Goal: Task Accomplishment & Management: Use online tool/utility

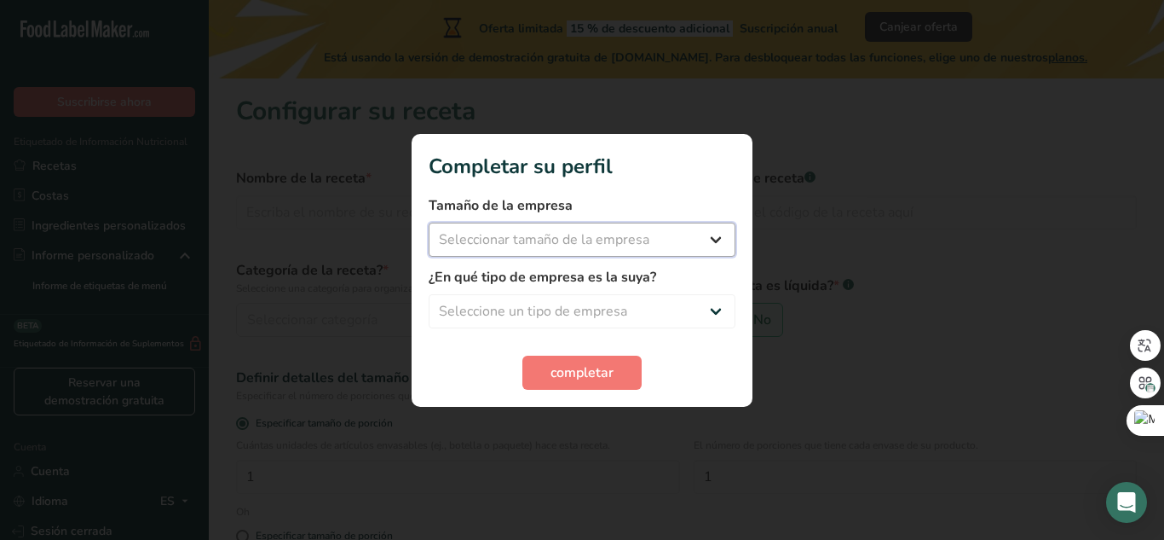
click at [684, 249] on select "Seleccionar tamaño de la empresa Menos de 10 empleados De 10 a 50 empleados De …" at bounding box center [582, 239] width 307 height 34
select select "3"
click at [429, 222] on select "Seleccionar tamaño de la empresa Menos de 10 empleados De 10 a 50 empleados De …" at bounding box center [582, 239] width 307 height 34
click at [604, 315] on select "Seleccione un tipo de empresa Fabricante de alimentos envasados Restaurante y c…" at bounding box center [582, 311] width 307 height 34
select select "1"
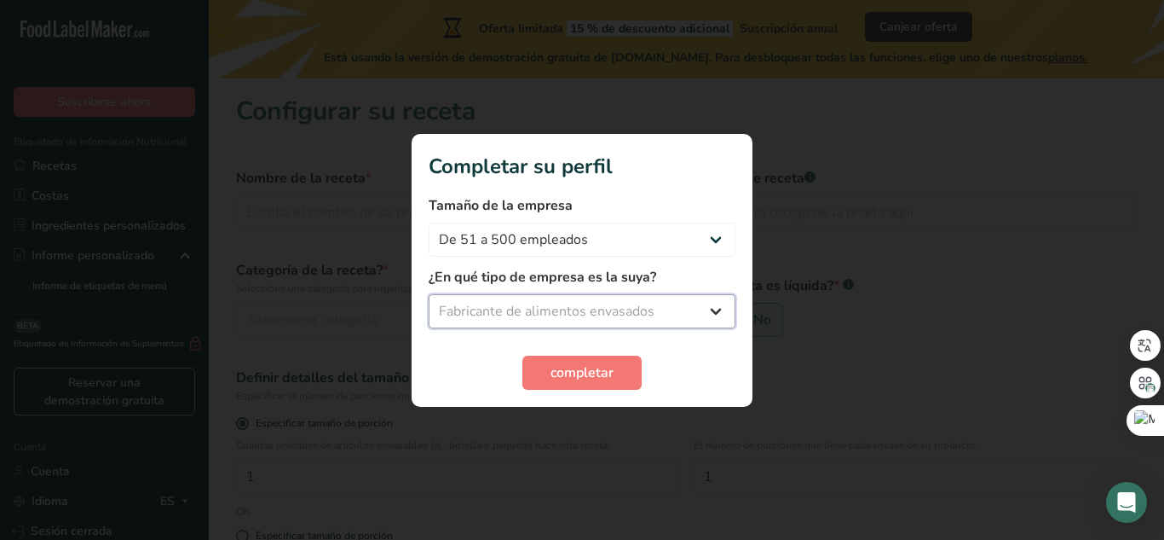
click at [429, 294] on select "Seleccione un tipo de empresa Fabricante de alimentos envasados Restaurante y c…" at bounding box center [582, 311] width 307 height 34
click at [586, 365] on font "completar" at bounding box center [582, 372] width 63 height 19
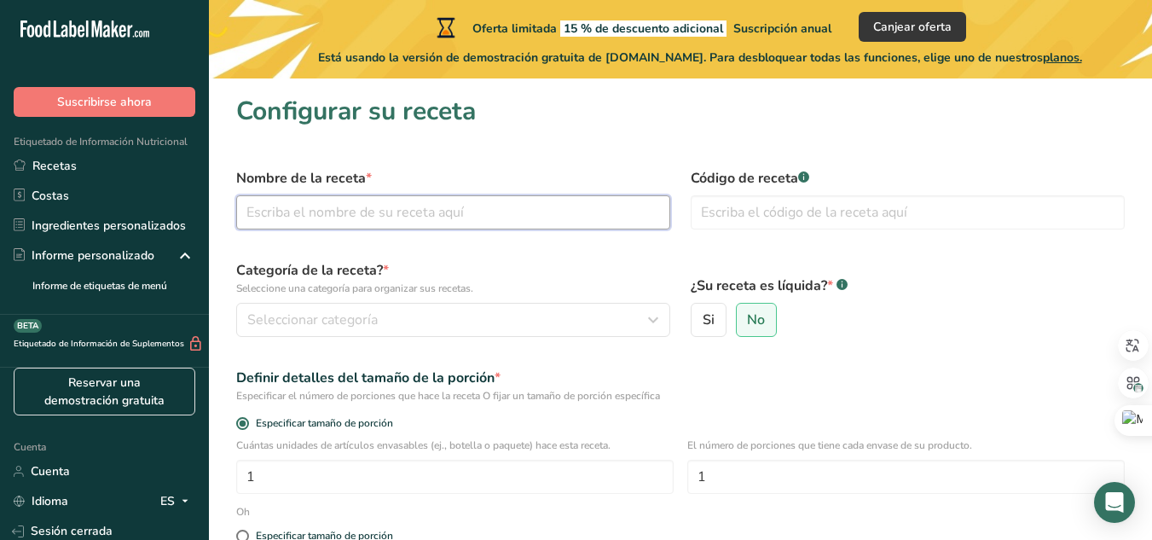
click at [376, 201] on input "text" at bounding box center [453, 212] width 434 height 34
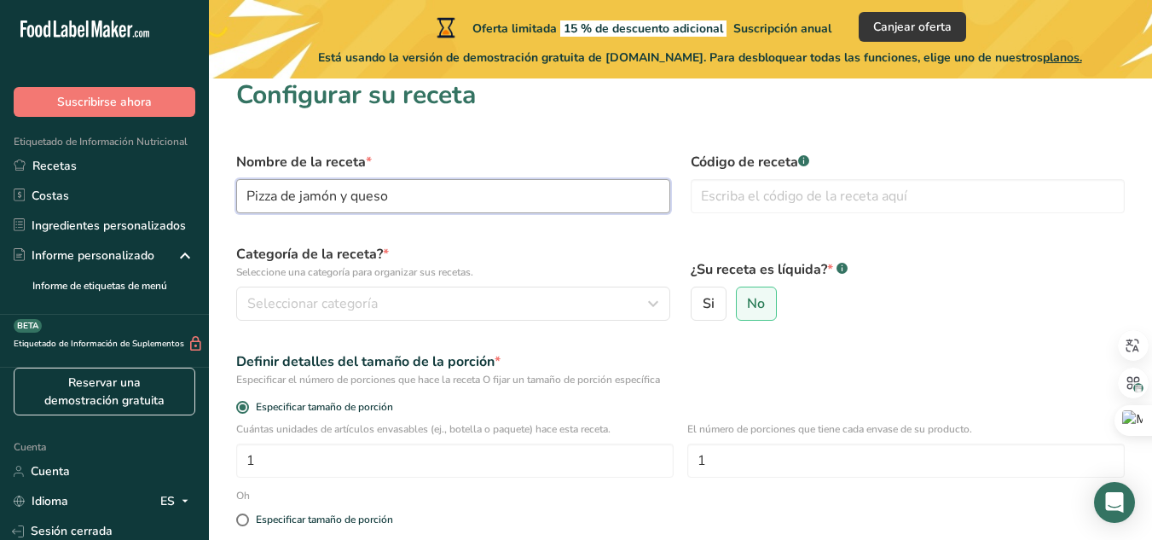
scroll to position [17, 0]
type input "Pizza de jamón y queso"
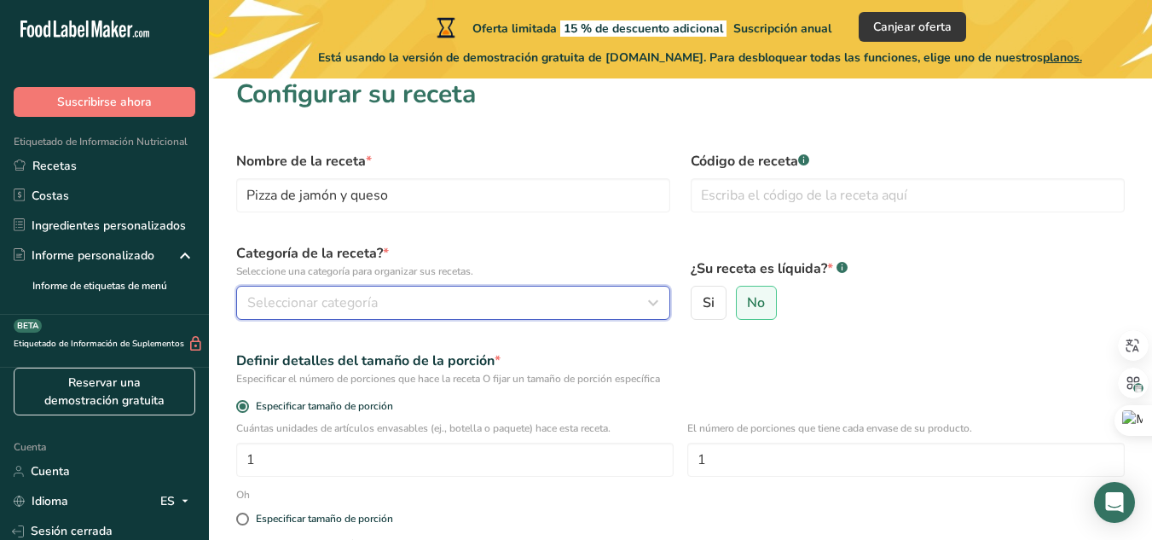
click at [510, 312] on div "Seleccionar categoría" at bounding box center [447, 302] width 401 height 20
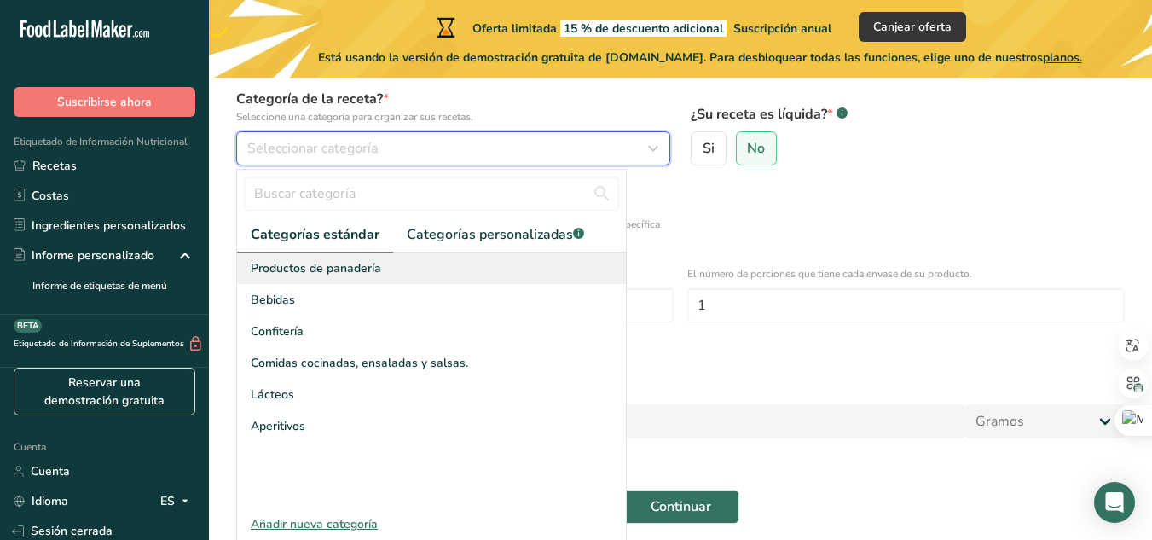
scroll to position [172, 0]
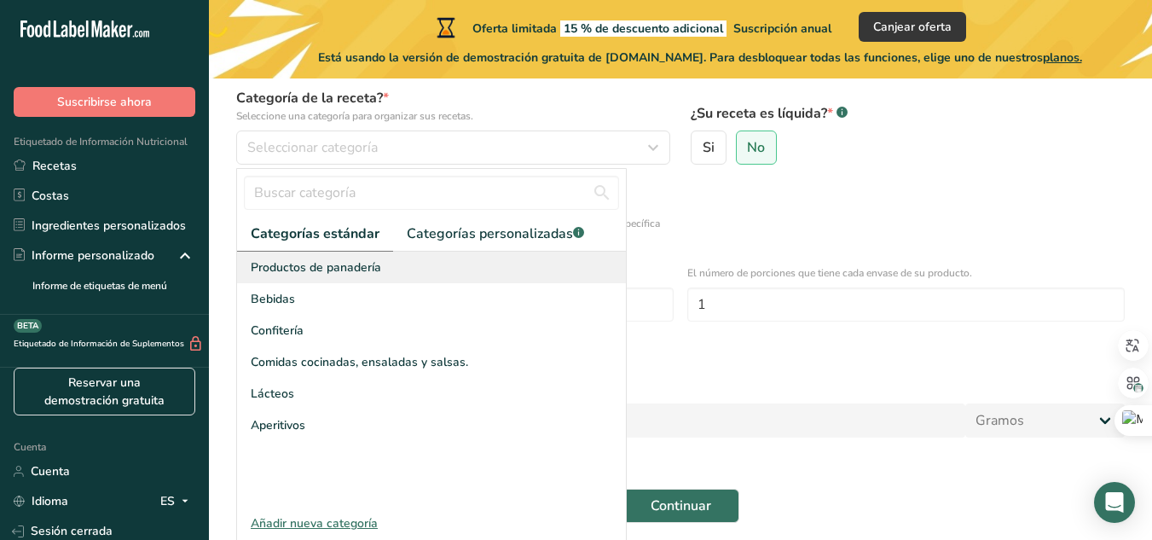
click at [373, 271] on font "Productos de panadería" at bounding box center [316, 267] width 130 height 16
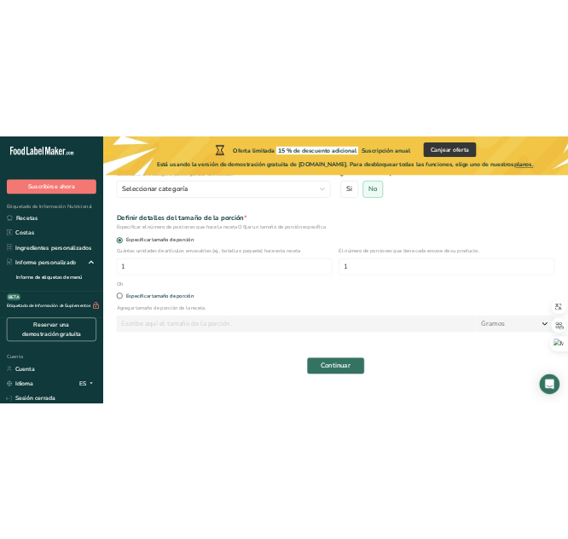
scroll to position [213, 0]
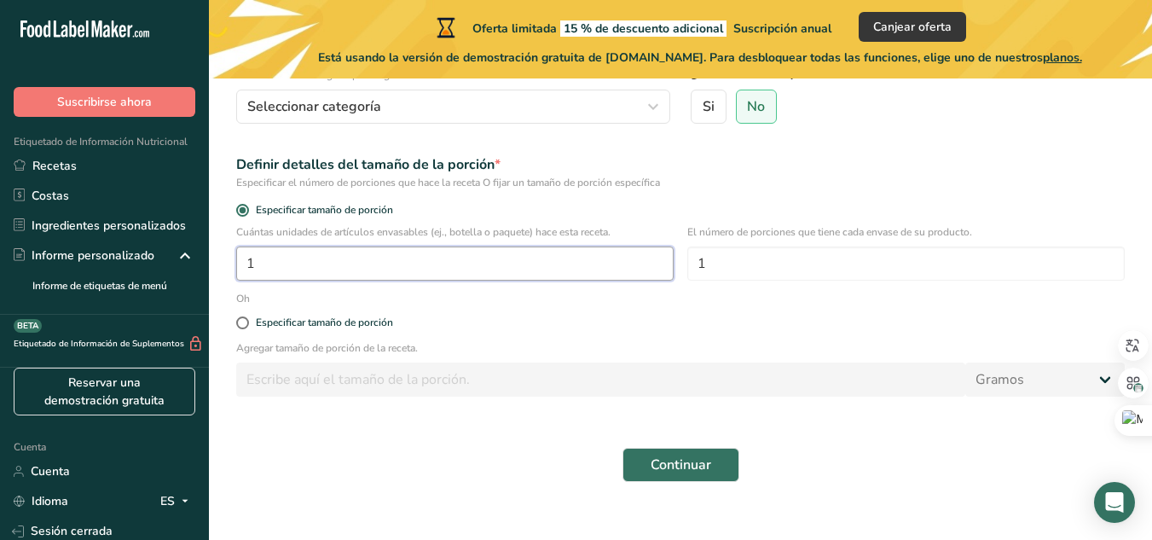
click at [562, 261] on input "1" at bounding box center [454, 263] width 437 height 34
type input "6"
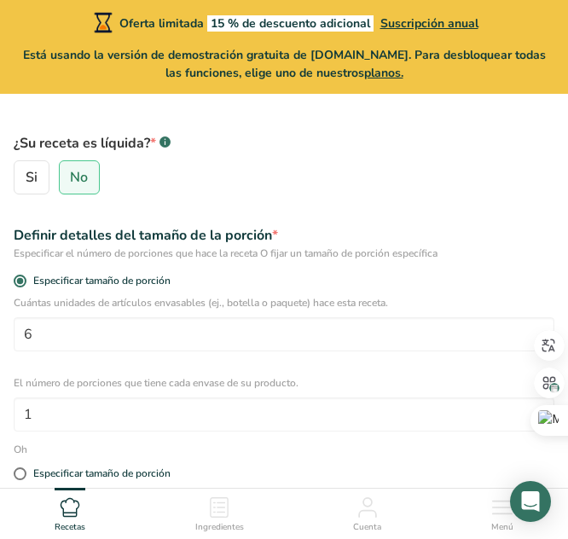
scroll to position [361, 0]
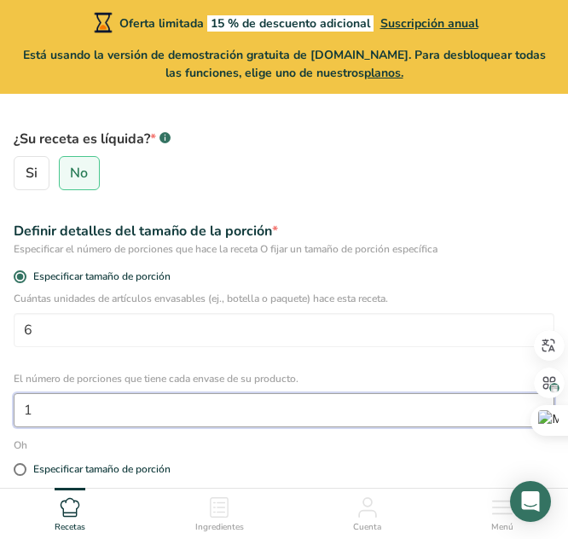
click at [136, 421] on input "1" at bounding box center [284, 410] width 540 height 34
type input "6"
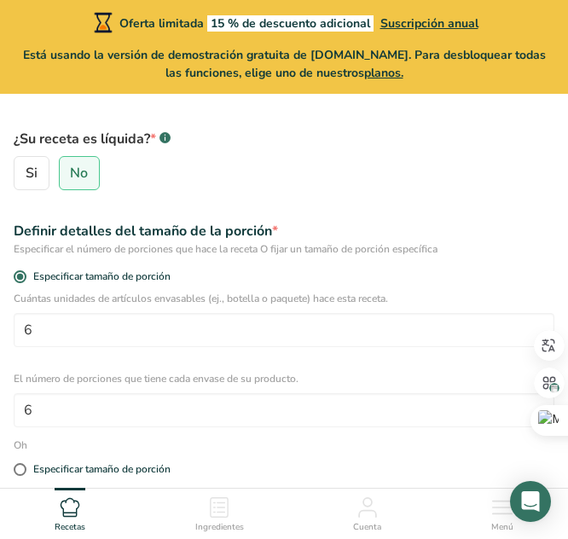
click at [211, 355] on div "Cuántas unidades de artículos envasables (ej., botella o paquete) hace esta rec…" at bounding box center [283, 359] width 561 height 136
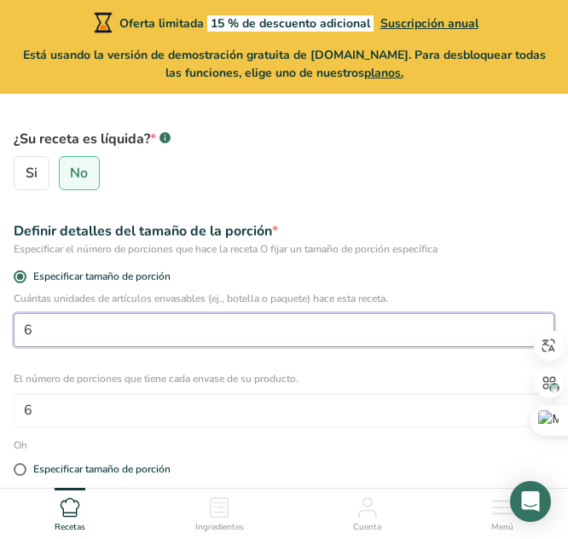
click at [126, 332] on input "6" at bounding box center [284, 330] width 540 height 34
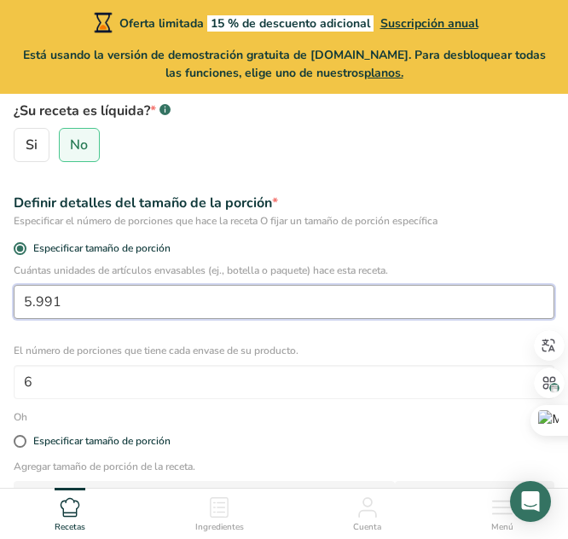
scroll to position [390, 0]
drag, startPoint x: 132, startPoint y: 296, endPoint x: 104, endPoint y: 297, distance: 28.2
click at [104, 297] on input "5.991" at bounding box center [284, 301] width 540 height 34
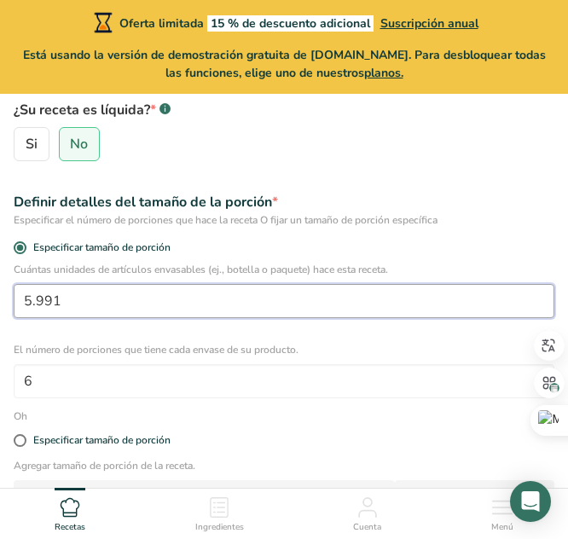
click at [104, 297] on input "5.991" at bounding box center [284, 301] width 540 height 34
type input "1"
type input "241"
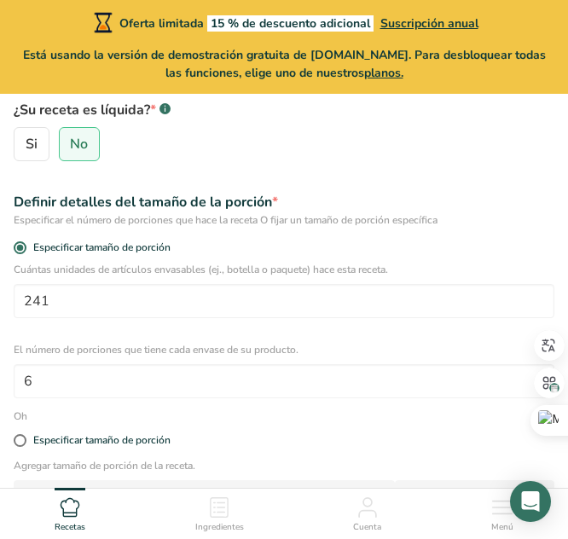
click at [323, 338] on div "Cuántas unidades de artículos envasables (ej., botella o paquete) hace esta rec…" at bounding box center [283, 330] width 561 height 136
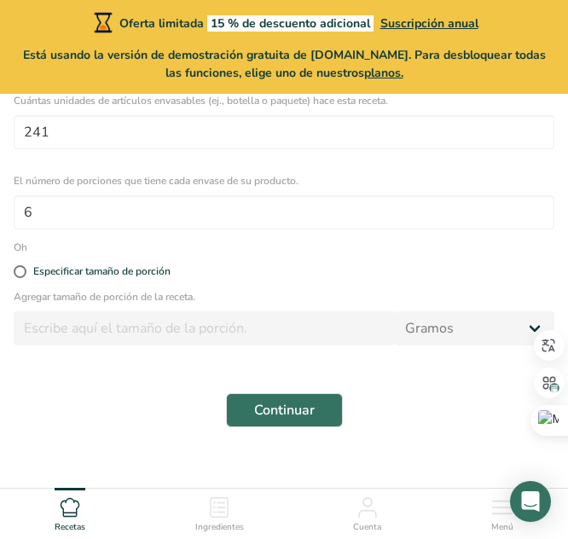
scroll to position [580, 0]
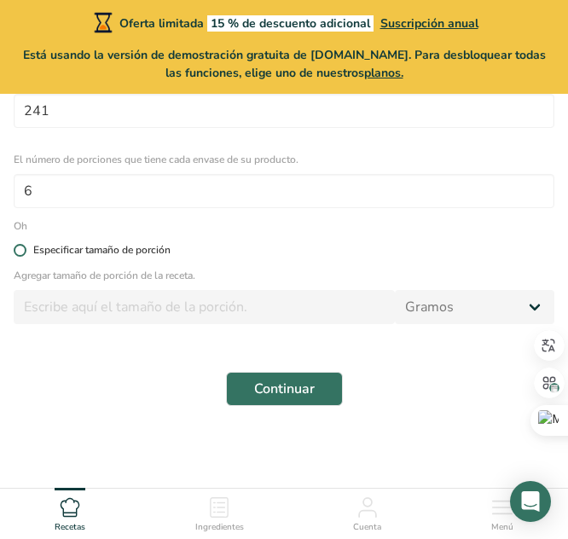
click at [19, 249] on span at bounding box center [20, 250] width 13 height 13
click at [19, 249] on input "Especificar tamaño de porción" at bounding box center [19, 250] width 11 height 11
radio input "true"
radio input "false"
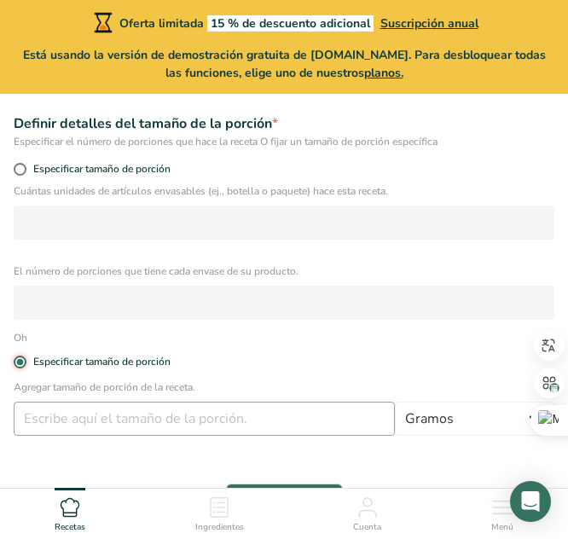
scroll to position [468, 0]
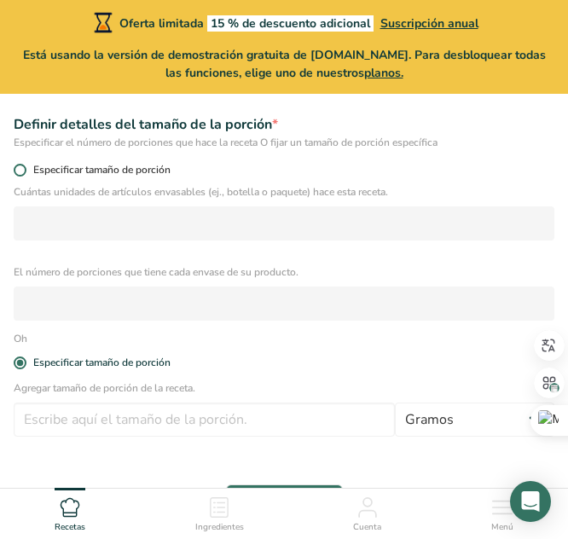
click at [19, 170] on span at bounding box center [20, 170] width 13 height 13
click at [19, 170] on input "Especificar tamaño de porción" at bounding box center [19, 170] width 11 height 11
radio input "true"
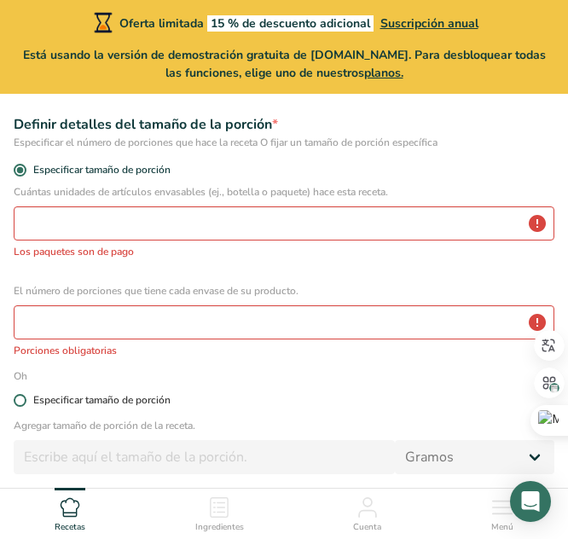
click at [19, 401] on span at bounding box center [20, 400] width 13 height 13
click at [19, 401] on input "Especificar tamaño de porción" at bounding box center [19, 400] width 11 height 11
radio input "true"
radio input "false"
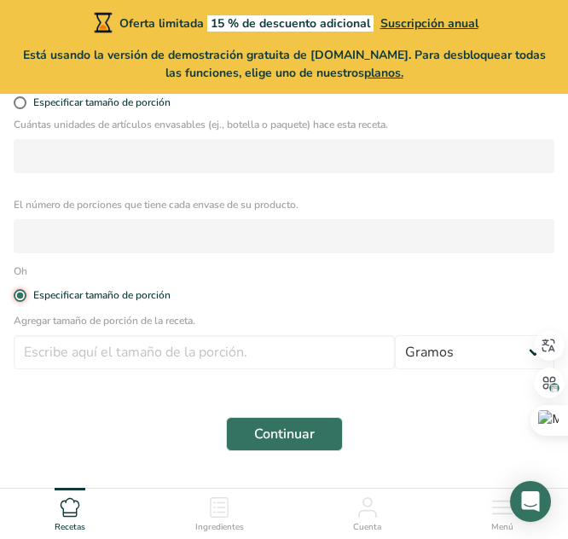
scroll to position [536, 0]
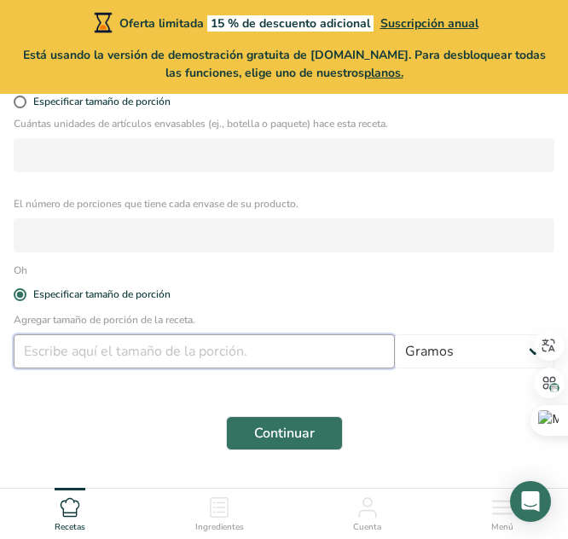
click at [109, 348] on input "number" at bounding box center [204, 351] width 381 height 34
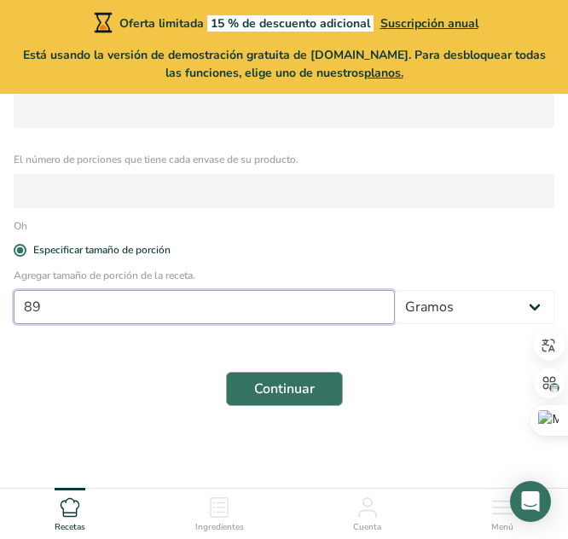
type input "89"
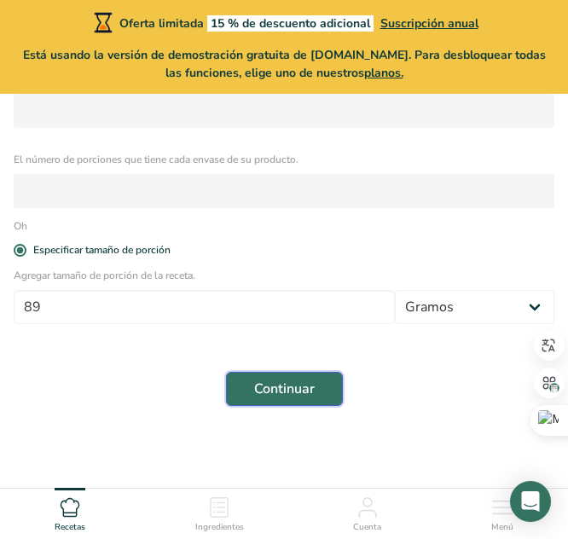
click at [312, 390] on font "Continuar" at bounding box center [284, 388] width 61 height 19
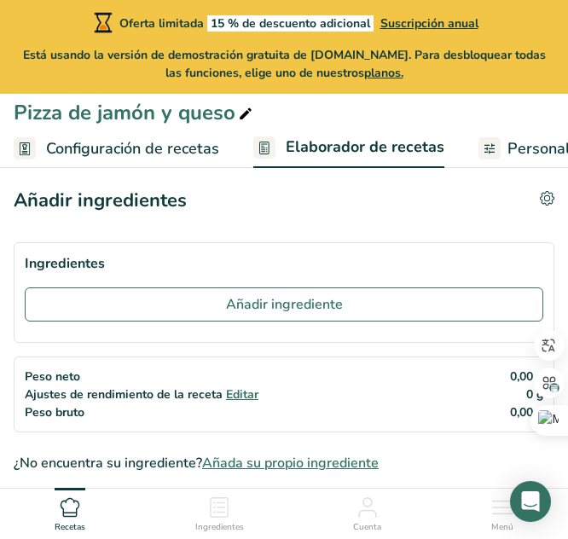
scroll to position [7, 0]
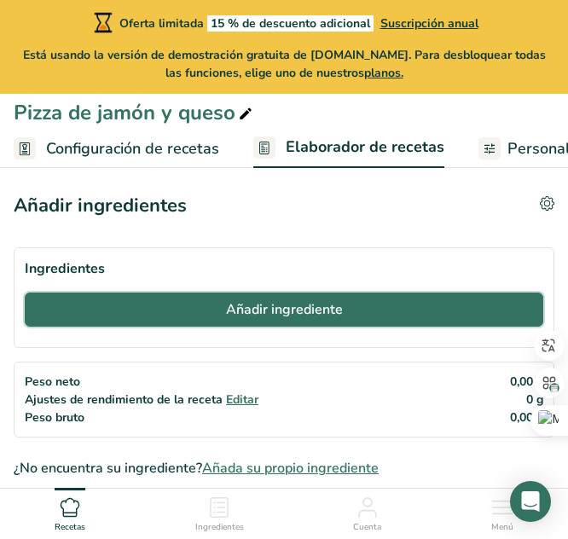
click at [237, 304] on font "Añadir ingrediente" at bounding box center [284, 309] width 117 height 19
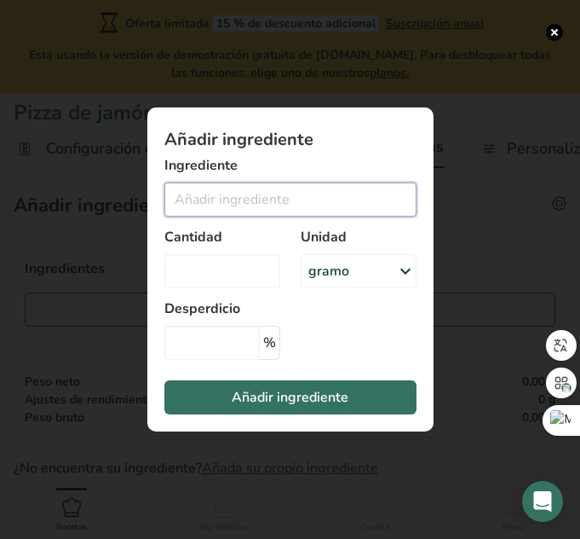
click at [273, 201] on input "Añadir ingrediente modal" at bounding box center [291, 199] width 252 height 34
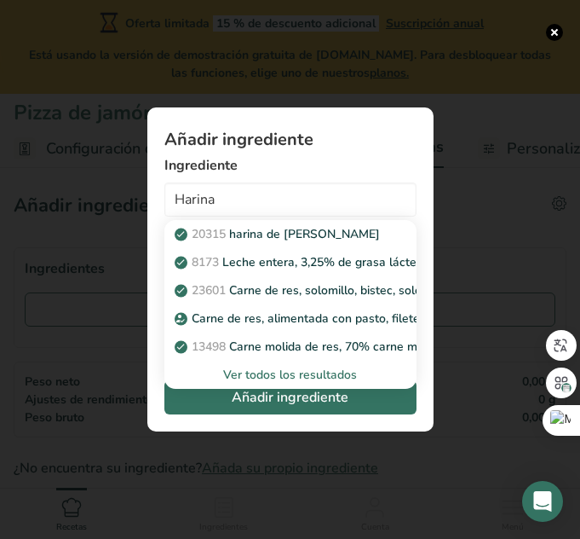
click at [315, 375] on font "Ver todos los resultados" at bounding box center [290, 375] width 134 height 16
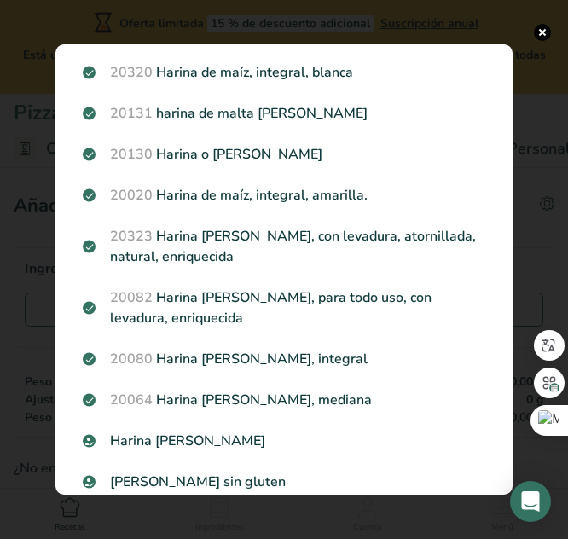
scroll to position [372, 0]
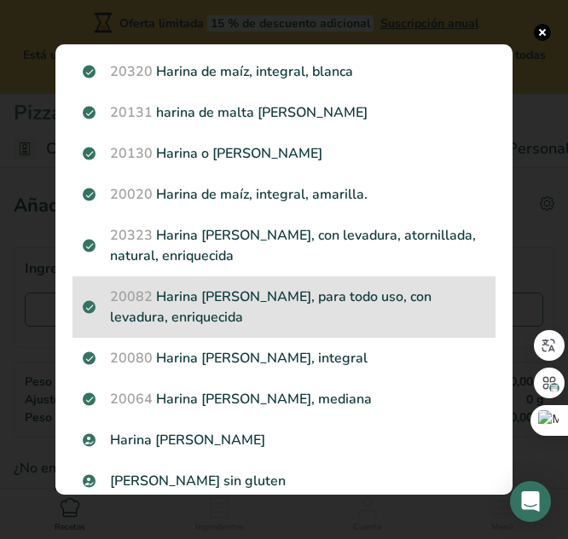
click at [234, 303] on font "Harina [PERSON_NAME], para todo uso, con levadura, enriquecida" at bounding box center [270, 306] width 321 height 39
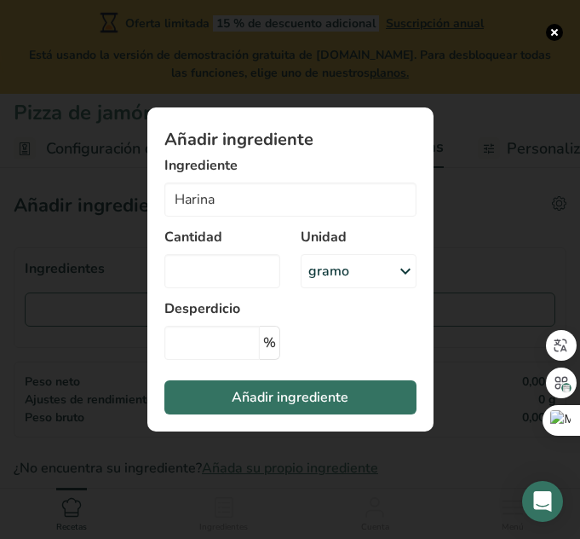
type input "Wheat flour, white, all-purpose, self-rising, enriched"
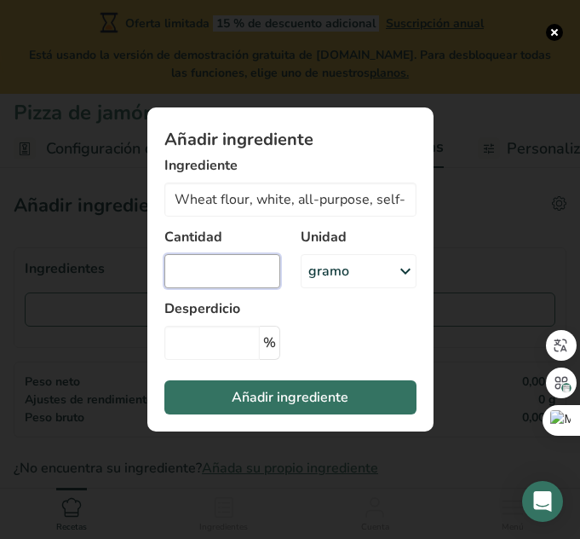
click at [214, 271] on input "Añadir ingrediente modal" at bounding box center [223, 271] width 116 height 34
click at [383, 272] on div "gramo" at bounding box center [359, 271] width 116 height 34
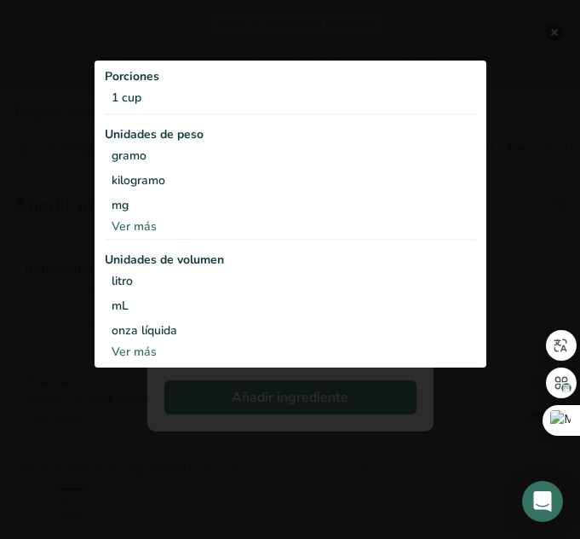
click at [251, 45] on div "Añadir ingrediente modal" at bounding box center [290, 269] width 580 height 539
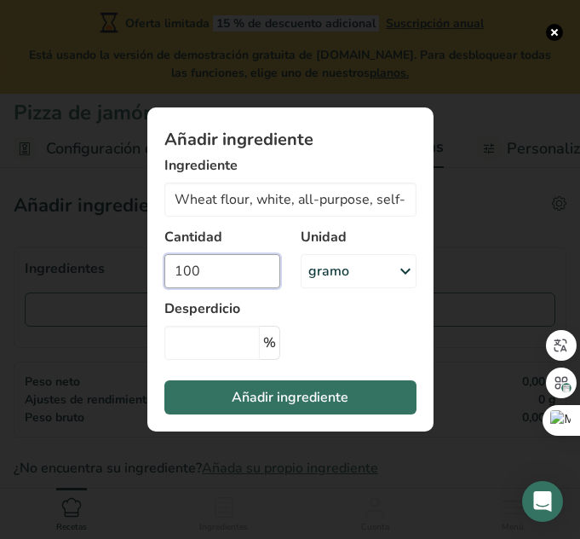
click at [223, 273] on input "100" at bounding box center [223, 271] width 116 height 34
type input "0"
type input "45400"
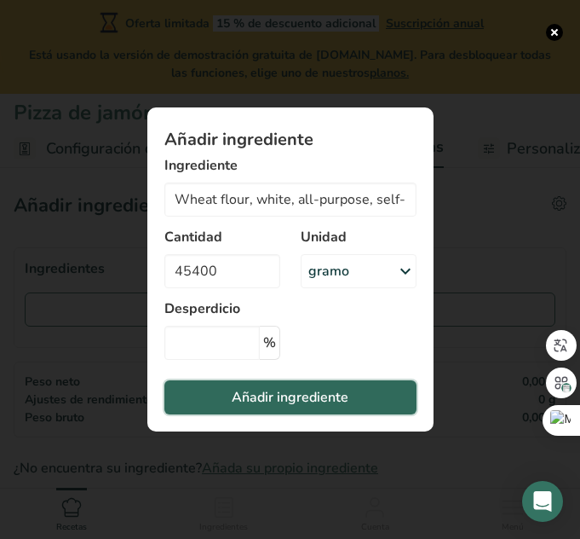
click at [281, 394] on font "Añadir ingrediente" at bounding box center [290, 397] width 117 height 19
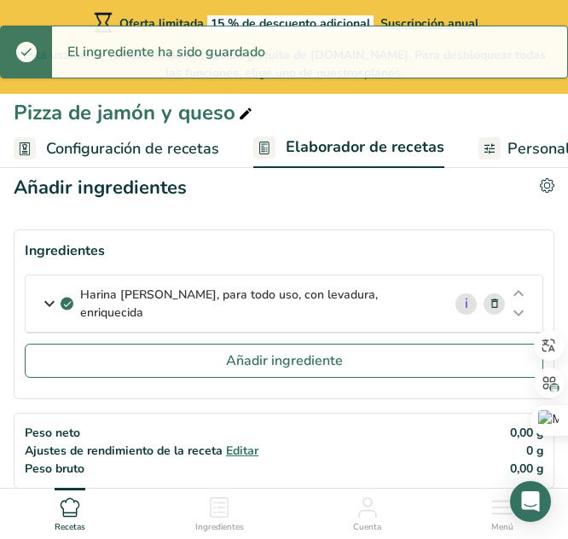
scroll to position [26, 0]
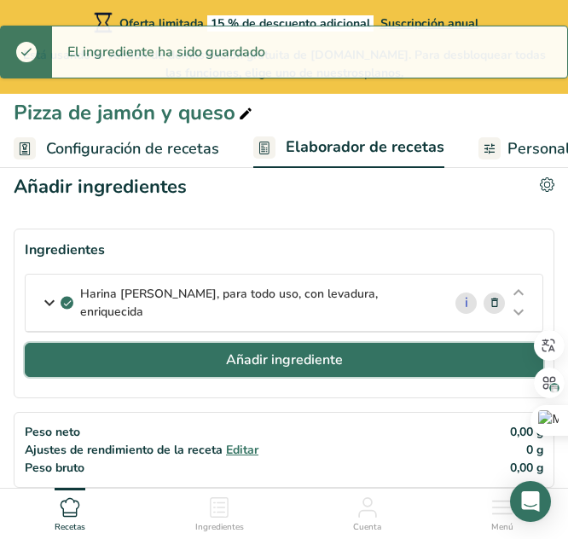
click at [251, 353] on font "Añadir ingrediente" at bounding box center [284, 359] width 117 height 19
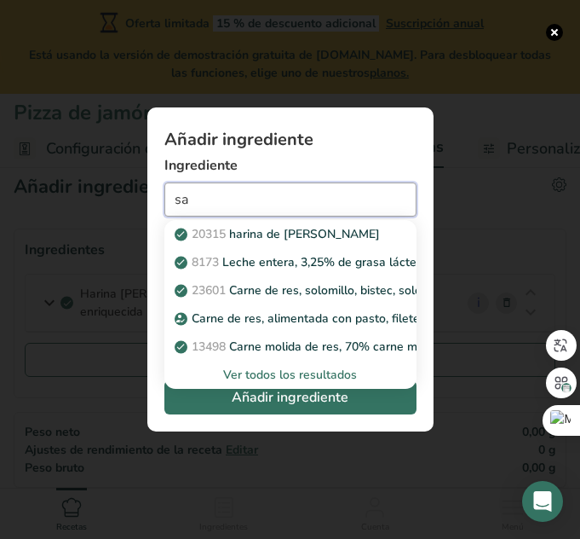
click at [231, 200] on input "sa" at bounding box center [291, 199] width 252 height 34
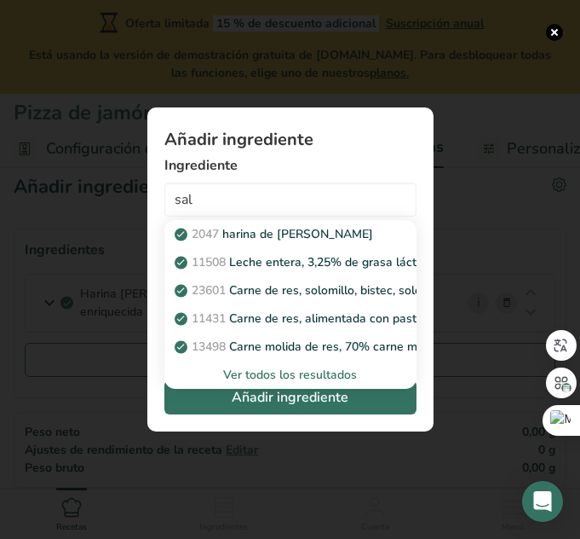
click at [274, 380] on font "Ver todos los resultados" at bounding box center [290, 375] width 134 height 16
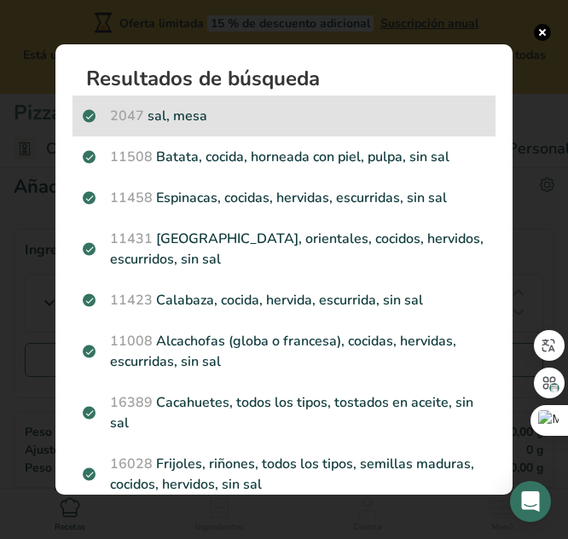
click at [217, 117] on p "2047 sal, [GEOGRAPHIC_DATA]" at bounding box center [284, 116] width 402 height 20
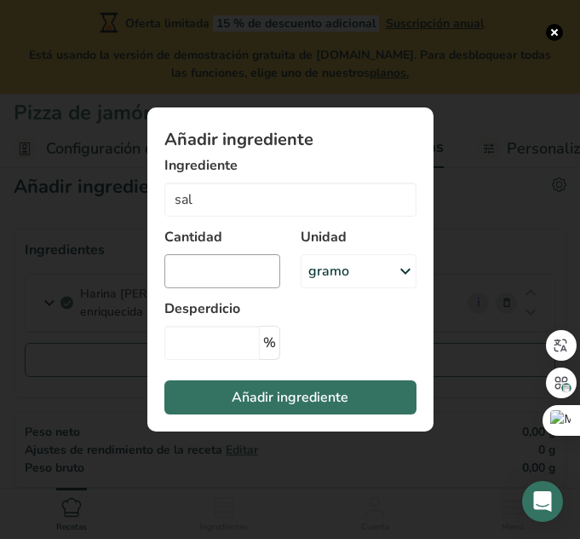
type input "Salt, table"
click at [227, 272] on input "Añadir ingrediente modal" at bounding box center [223, 271] width 116 height 34
type input "871.68"
click at [357, 319] on section "Añadir ingrediente Ingrediente Salt, table 2047 [PERSON_NAME] 11508 Leche enter…" at bounding box center [290, 269] width 286 height 324
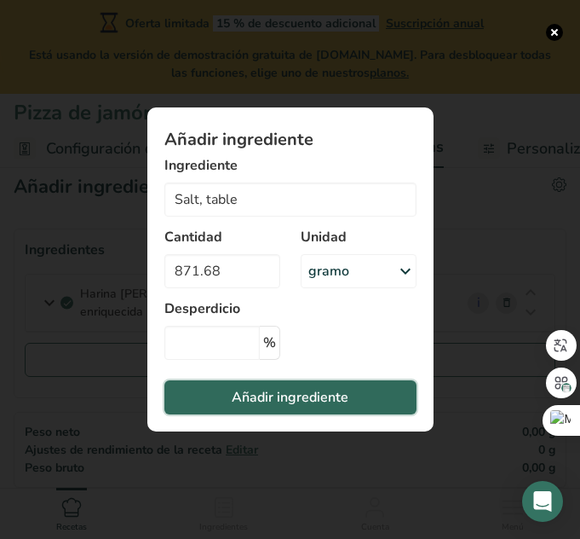
click at [344, 406] on font "Añadir ingrediente" at bounding box center [290, 397] width 117 height 19
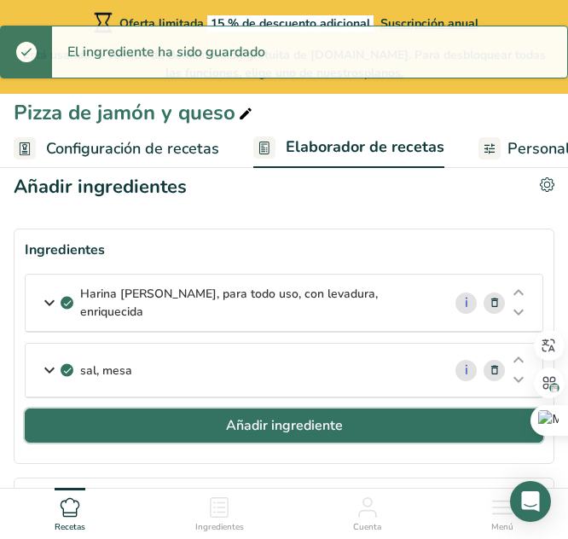
click at [344, 408] on button "Añadir ingrediente" at bounding box center [284, 425] width 518 height 34
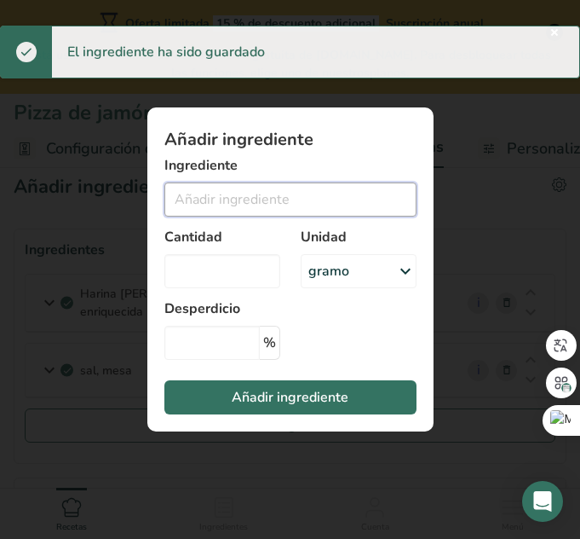
click at [222, 199] on input "Añadir ingrediente modal" at bounding box center [291, 199] width 252 height 34
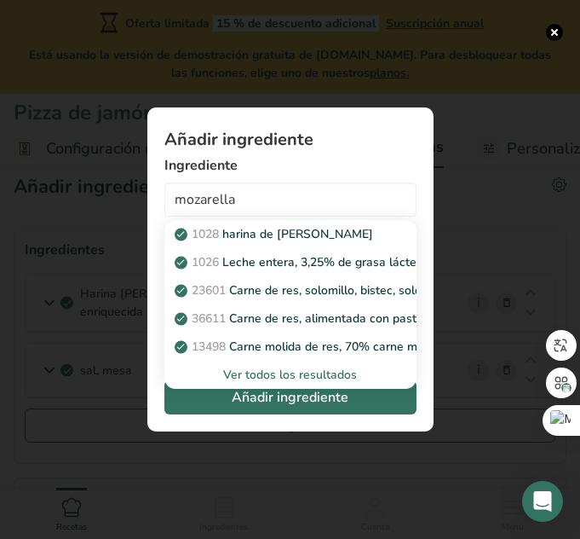
click at [310, 373] on font "Ver todos los resultados" at bounding box center [290, 375] width 134 height 16
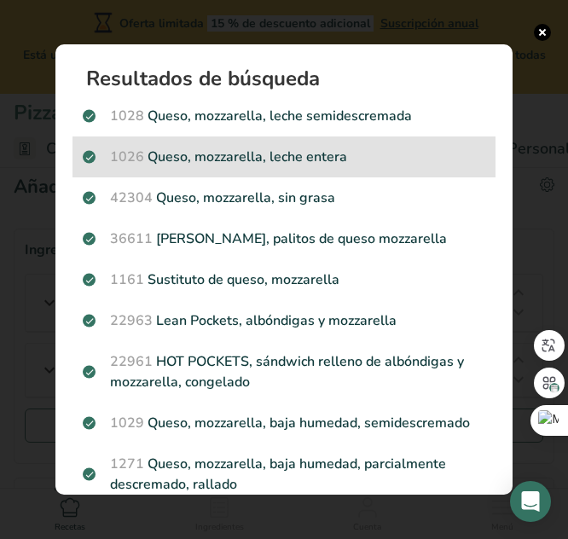
click at [361, 170] on div "1026 Queso, mozzarella, leche entera" at bounding box center [283, 156] width 423 height 41
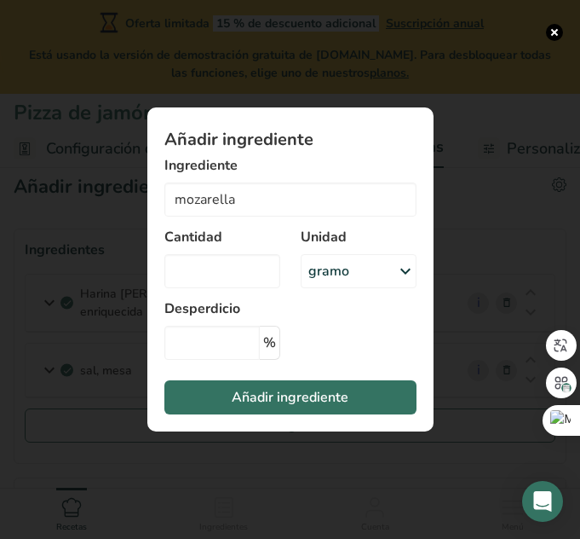
type input "Cheese, mozzarella, whole milk"
click at [199, 263] on input "Añadir ingrediente modal" at bounding box center [223, 271] width 116 height 34
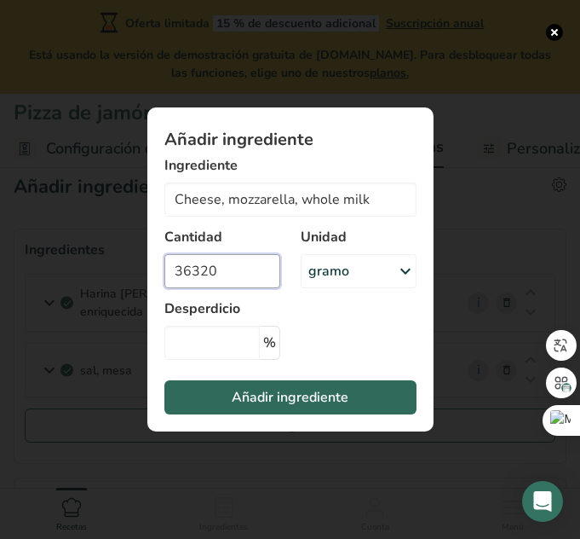
type input "36320"
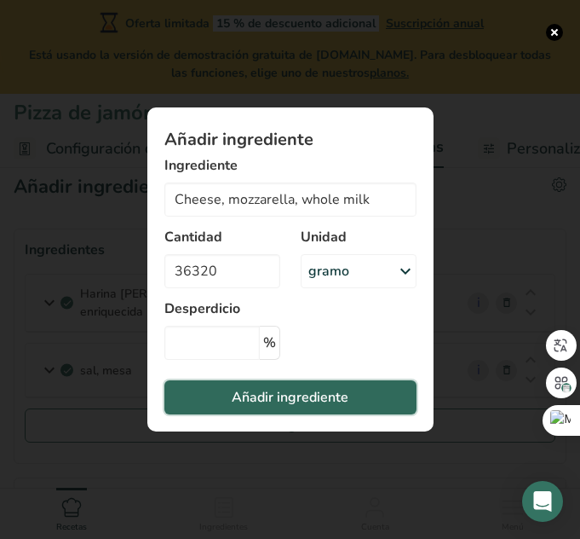
click at [293, 391] on font "Añadir ingrediente" at bounding box center [290, 397] width 117 height 19
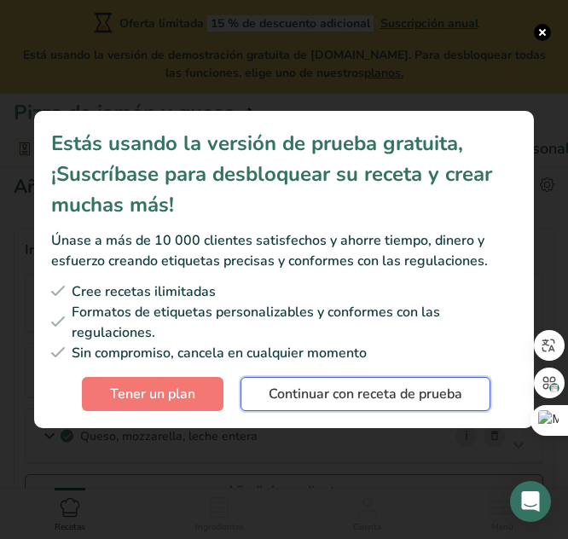
click at [396, 387] on font "Continuar con receta de prueba" at bounding box center [364, 393] width 193 height 19
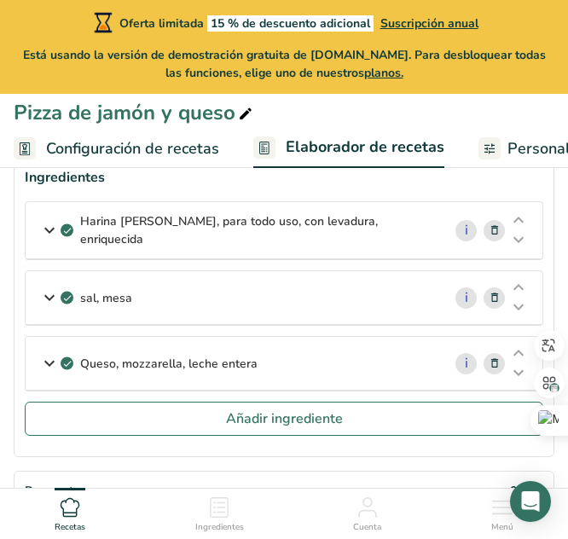
scroll to position [115, 0]
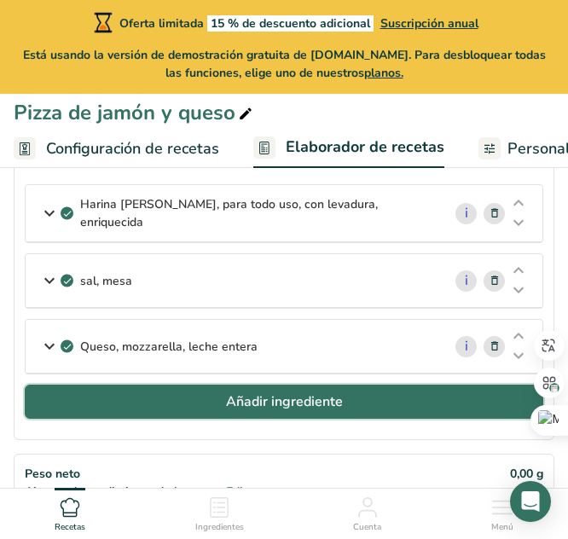
click at [309, 392] on font "Añadir ingrediente" at bounding box center [284, 401] width 117 height 19
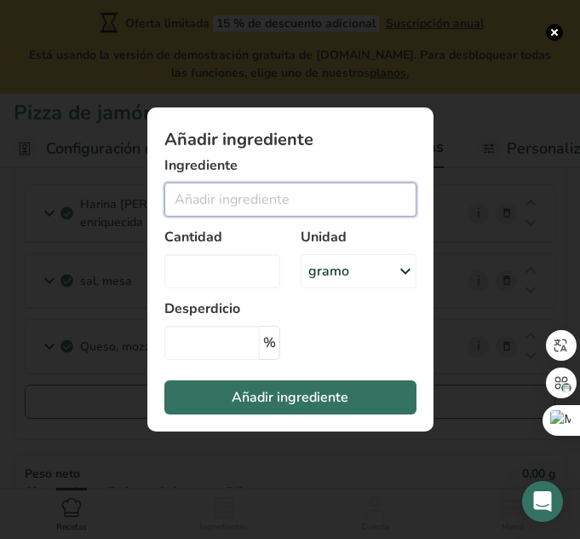
click at [218, 199] on input "Añadir ingrediente modal" at bounding box center [291, 199] width 252 height 34
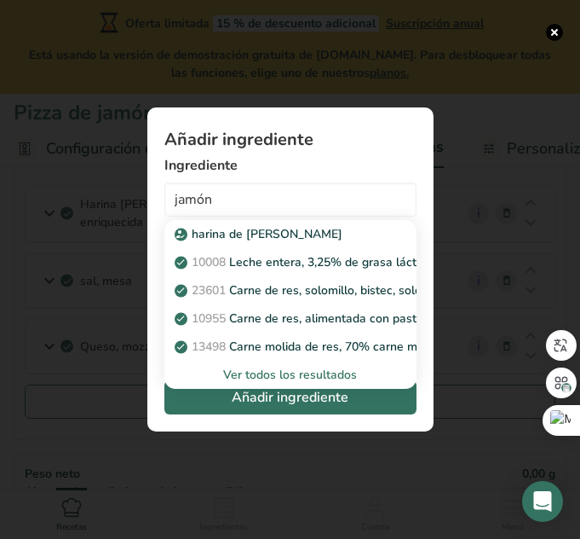
click at [309, 373] on font "Ver todos los resultados" at bounding box center [290, 375] width 134 height 16
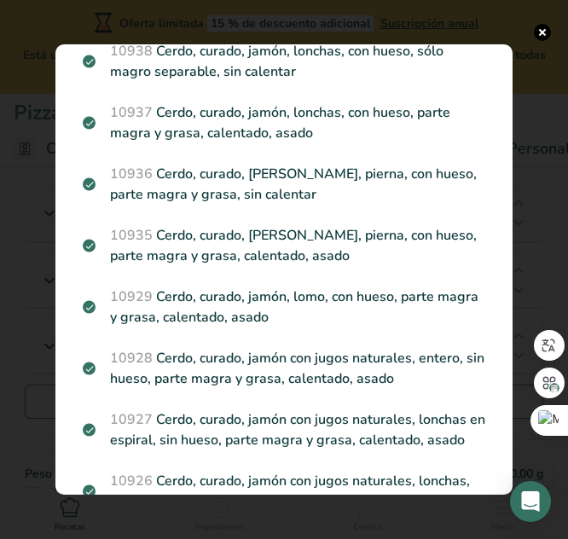
scroll to position [0, 0]
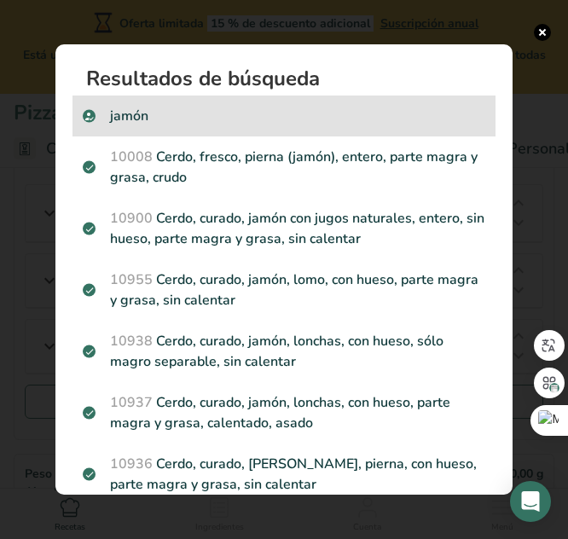
click at [308, 120] on p "jamón" at bounding box center [284, 116] width 402 height 20
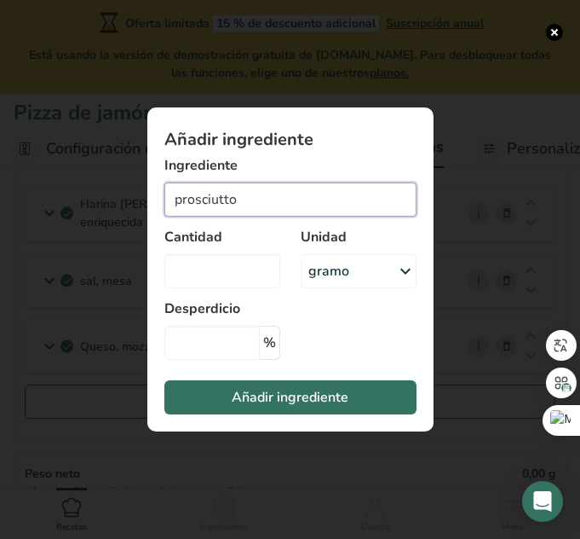
click at [237, 199] on input "prosciutto" at bounding box center [291, 199] width 252 height 34
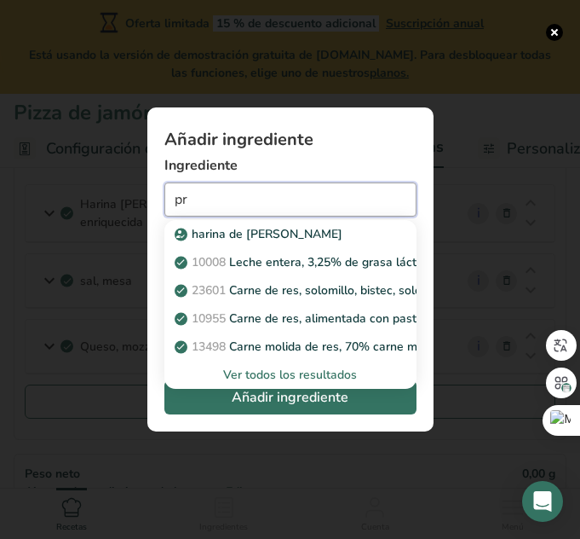
type input "p"
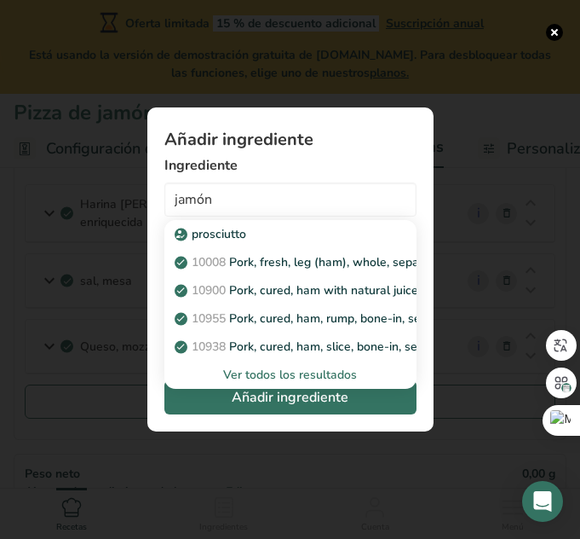
click at [311, 377] on div "Ver todos los resultados" at bounding box center [290, 375] width 225 height 18
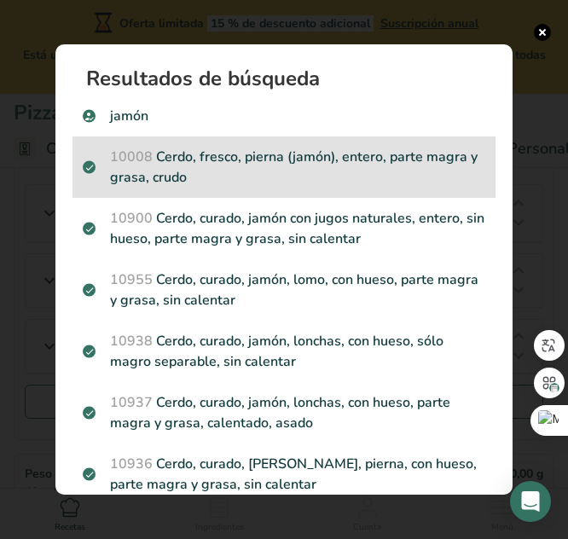
click at [332, 178] on p "10008 Cerdo, fresco, pierna (jamón), entero, parte magra y grasa, crudo" at bounding box center [284, 167] width 402 height 41
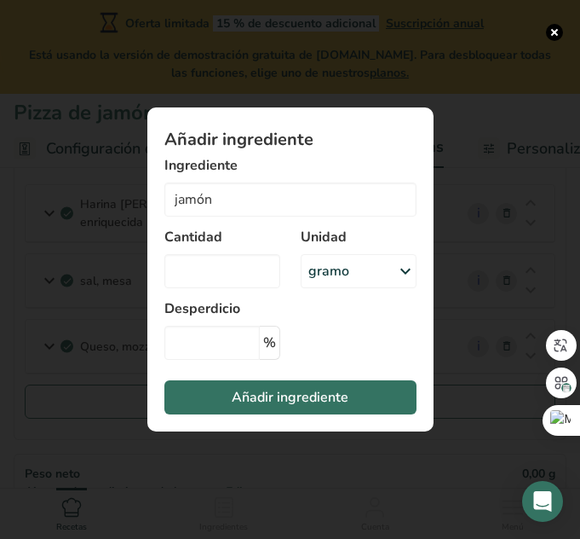
type input "Pork, fresh, leg (ham), whole, separable lean and fat, raw"
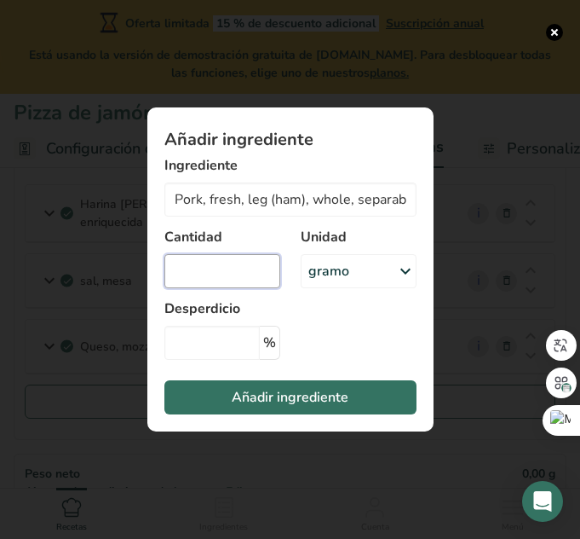
click at [228, 275] on input "Añadir ingrediente modal" at bounding box center [223, 271] width 116 height 34
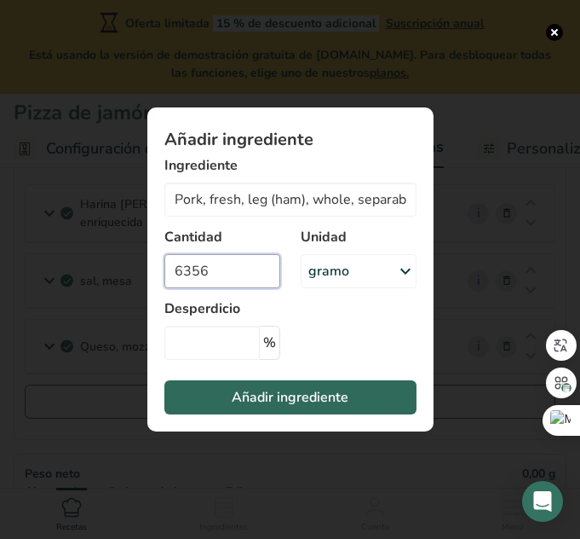
type input "6356"
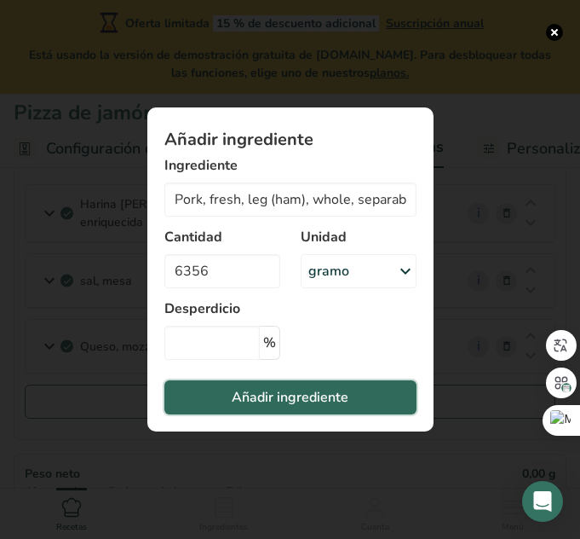
click at [292, 398] on font "Añadir ingrediente" at bounding box center [290, 397] width 117 height 19
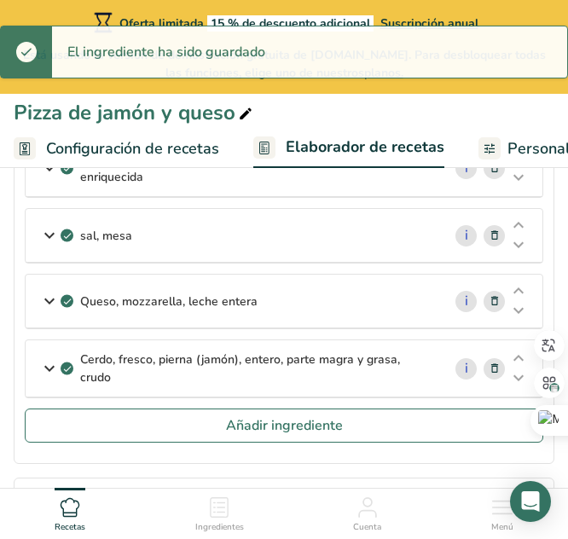
scroll to position [187, 0]
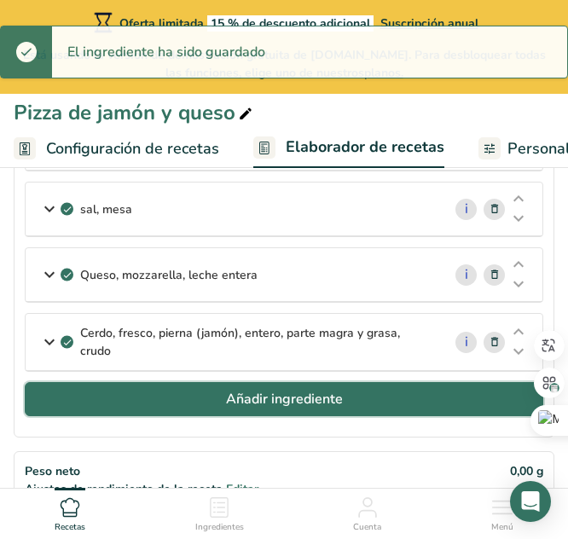
click at [251, 382] on button "Añadir ingrediente" at bounding box center [284, 399] width 518 height 34
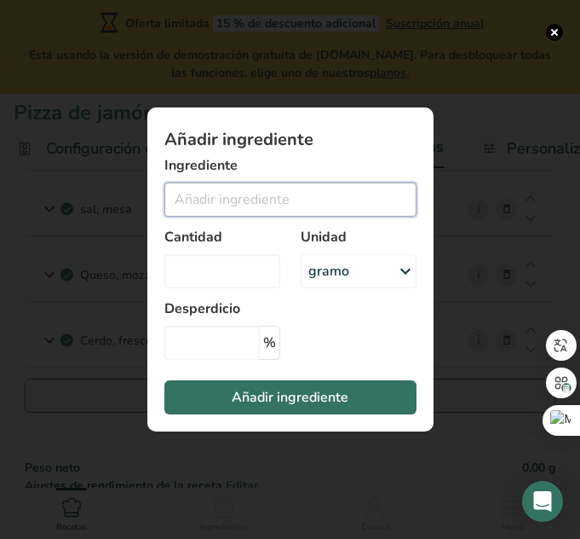
click at [225, 190] on input "Añadir ingrediente modal" at bounding box center [291, 199] width 252 height 34
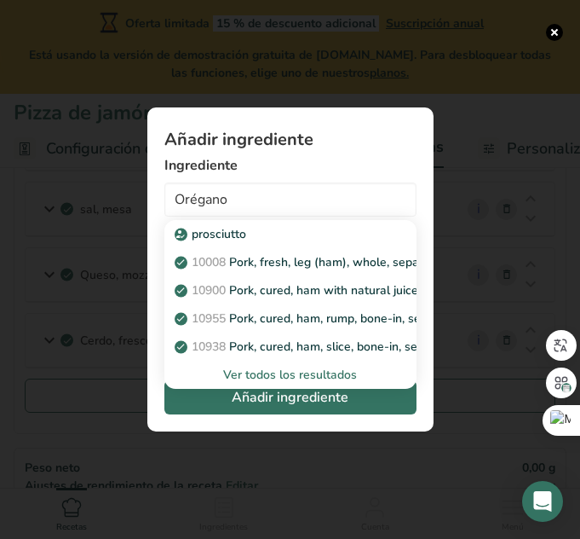
click at [317, 372] on div "Ver todos los resultados" at bounding box center [290, 375] width 225 height 18
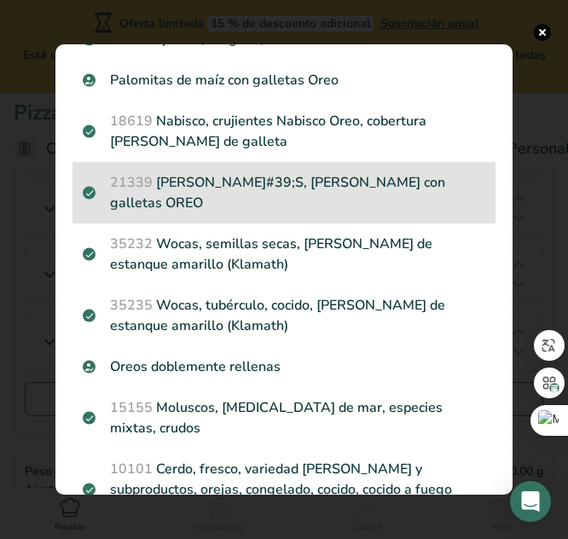
scroll to position [0, 0]
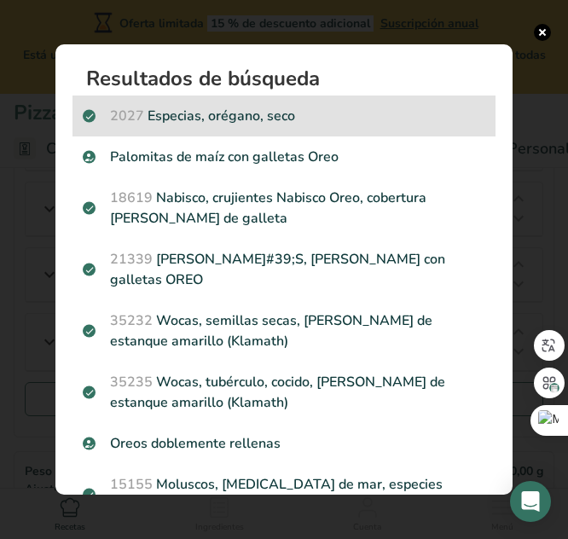
click at [262, 123] on p "2027 Especias, orégano, seco" at bounding box center [284, 116] width 402 height 20
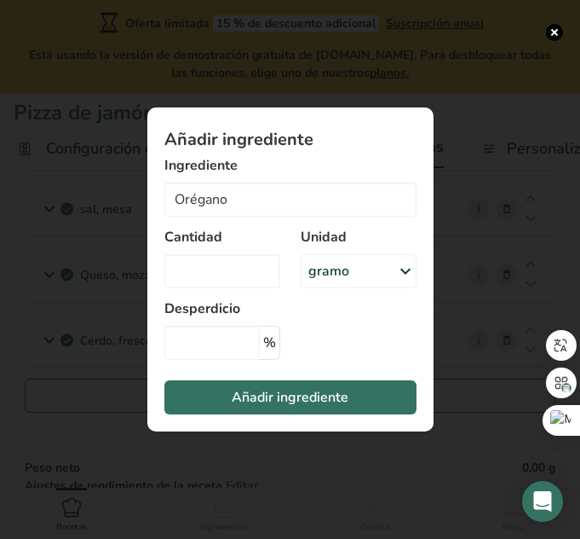
type input "Spices, oregano, dried"
click at [215, 261] on input "Añadir ingrediente modal" at bounding box center [223, 271] width 116 height 34
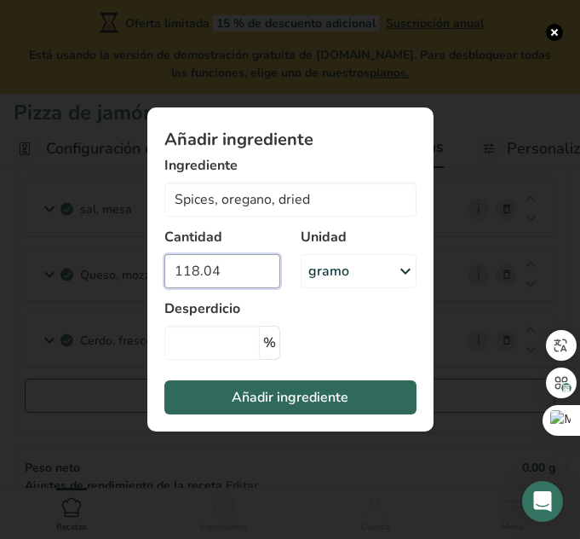
type input "118.04"
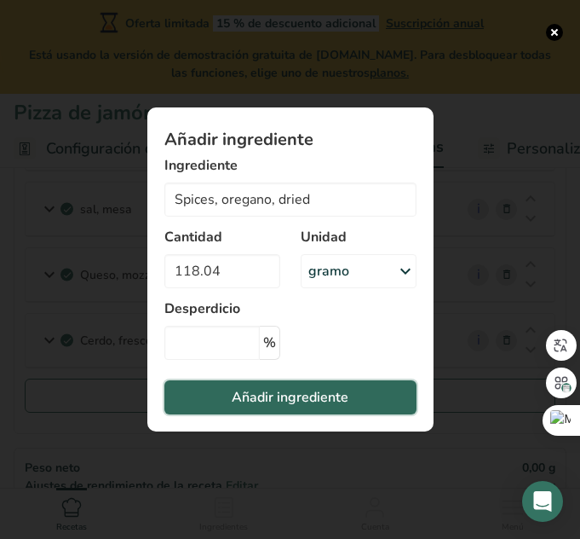
click at [333, 398] on font "Añadir ingrediente" at bounding box center [290, 397] width 117 height 19
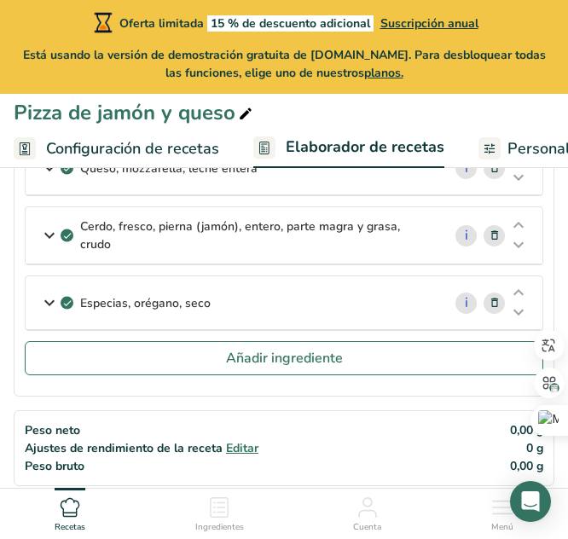
scroll to position [294, 0]
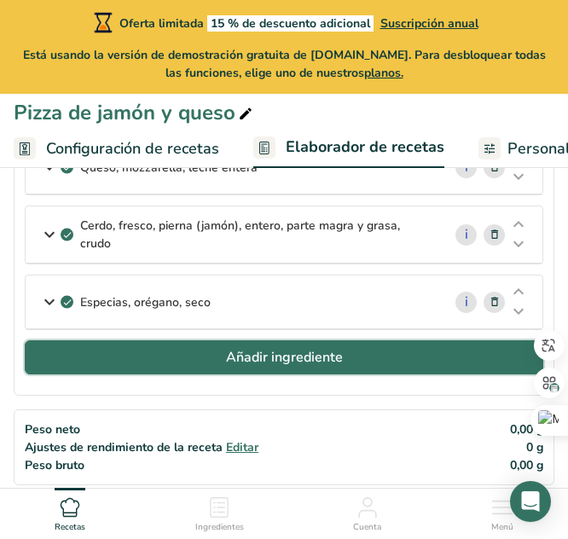
click at [387, 357] on button "Añadir ingrediente" at bounding box center [284, 357] width 518 height 34
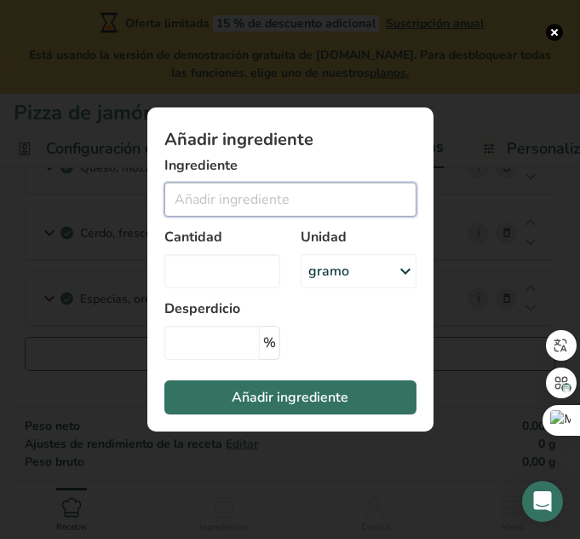
click at [267, 201] on input "Añadir ingrediente modal" at bounding box center [291, 199] width 252 height 34
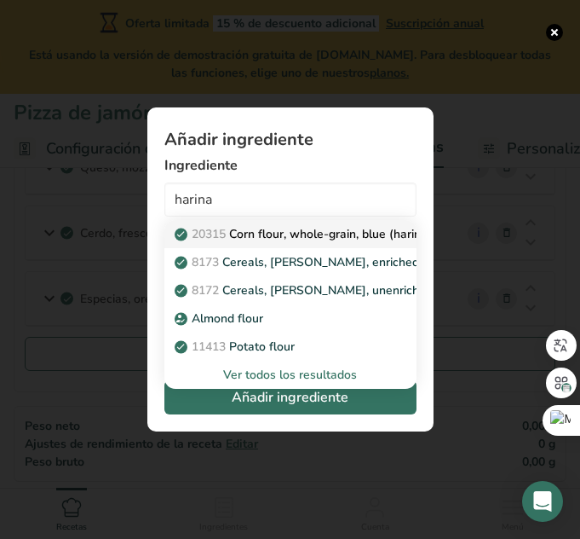
click at [281, 238] on p "20315 Corn flour, whole-grain, blue (harina de maiz morado)" at bounding box center [350, 234] width 345 height 18
type input "Corn flour, whole-grain, blue (harina de maiz morado)"
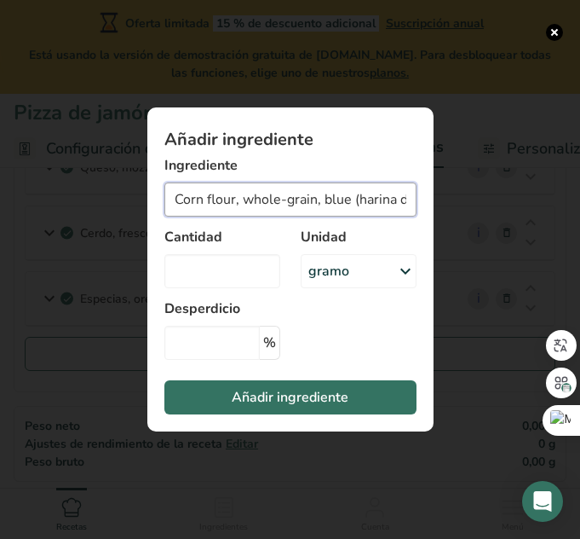
click at [337, 202] on input "Corn flour, whole-grain, blue (harina de maiz morado)" at bounding box center [291, 199] width 252 height 34
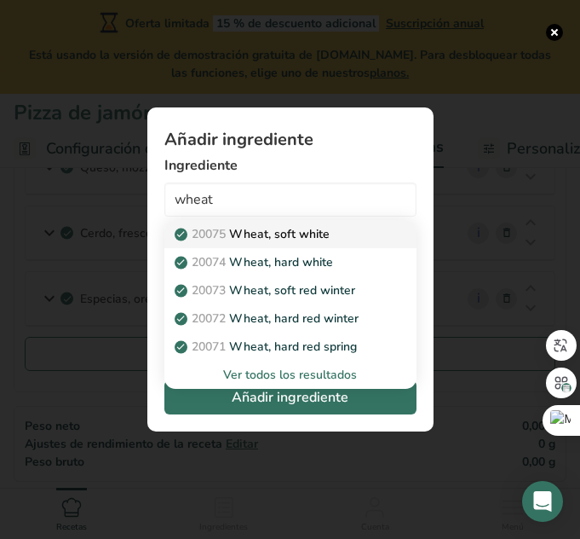
click at [349, 235] on div "20075 Wheat, soft [PERSON_NAME]" at bounding box center [277, 234] width 198 height 18
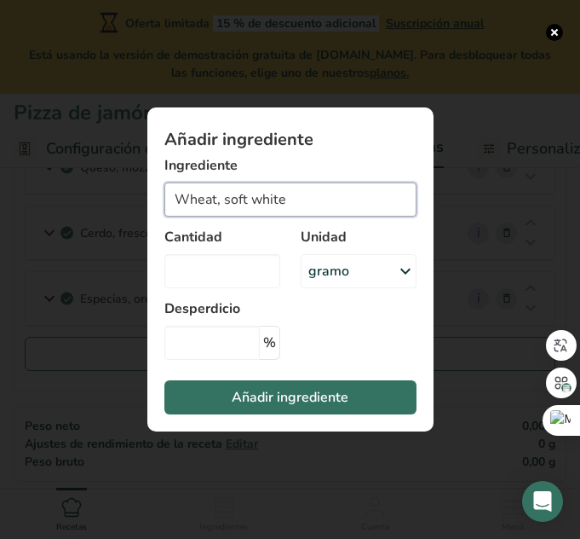
click at [303, 200] on input "Wheat, soft white" at bounding box center [291, 199] width 252 height 34
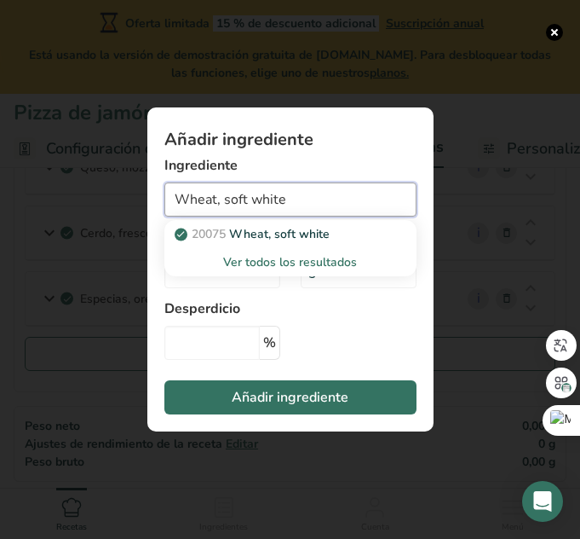
type input "Wheat, soft white"
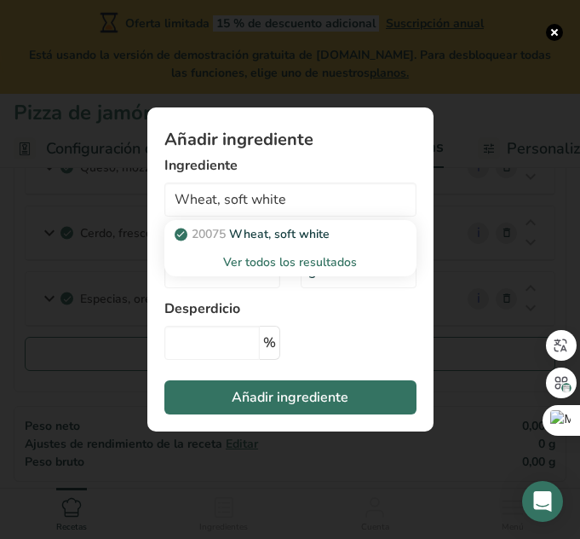
click at [335, 311] on section "Añadir ingrediente Ingrediente Wheat, soft [PERSON_NAME] 20075 Wheat, soft [PER…" at bounding box center [290, 269] width 286 height 324
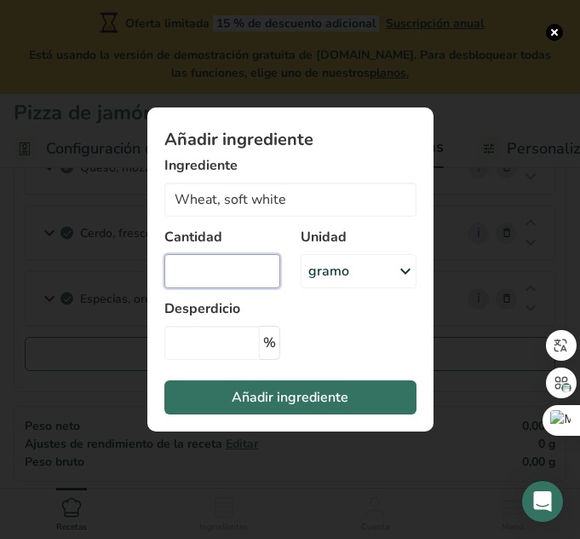
click at [211, 263] on input "Añadir ingrediente modal" at bounding box center [223, 271] width 116 height 34
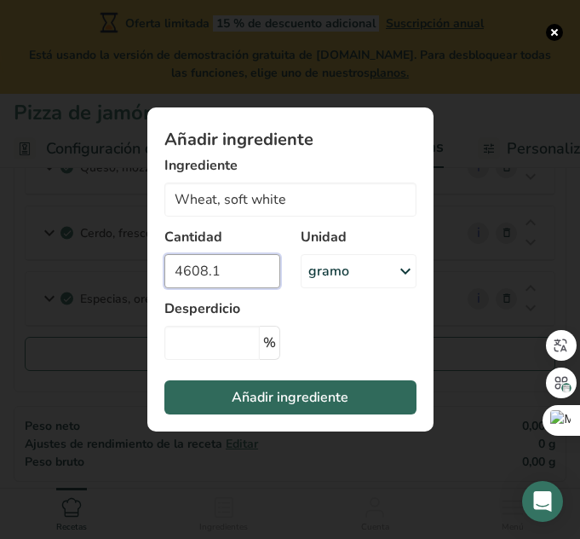
type input "4608.1"
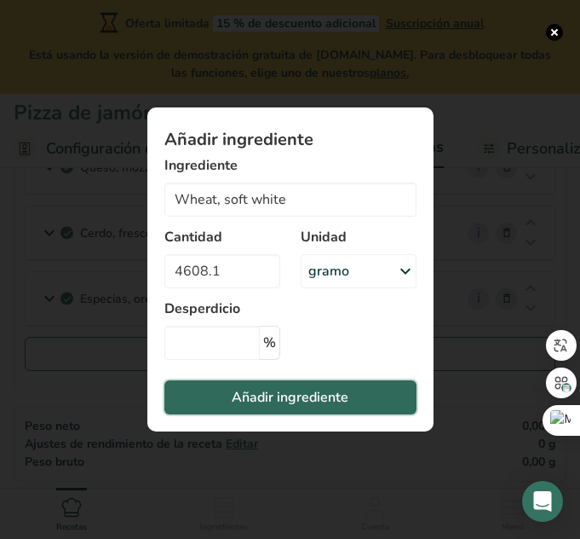
click at [343, 400] on font "Añadir ingrediente" at bounding box center [290, 397] width 117 height 19
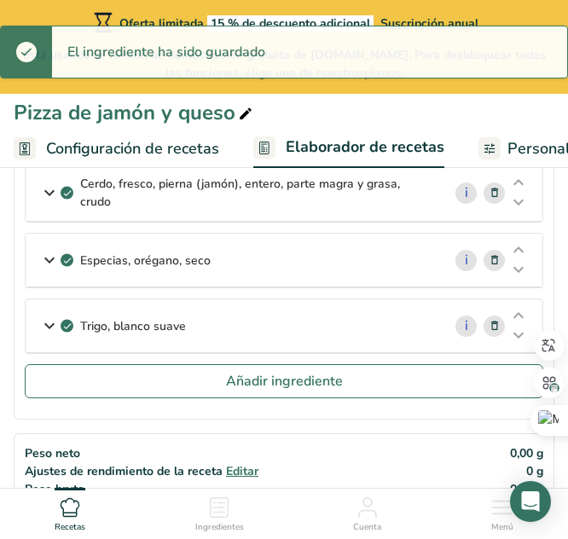
scroll to position [338, 0]
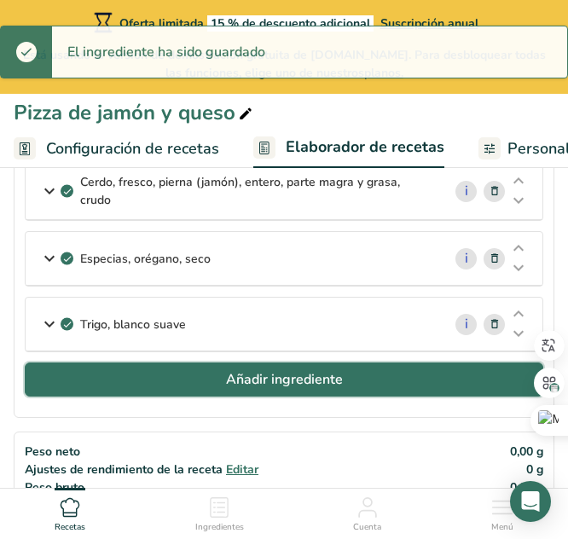
click at [324, 374] on font "Añadir ingrediente" at bounding box center [284, 379] width 117 height 19
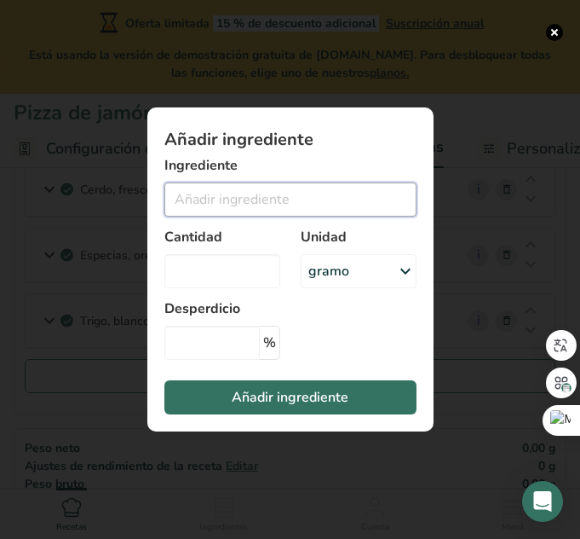
click at [232, 203] on input "Añadir ingrediente modal" at bounding box center [291, 199] width 252 height 34
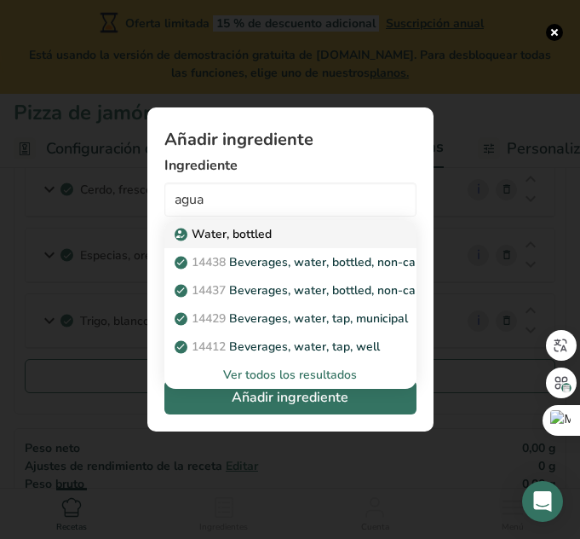
click at [261, 243] on link "Water, bottled" at bounding box center [291, 234] width 252 height 28
type input "Water, bottled"
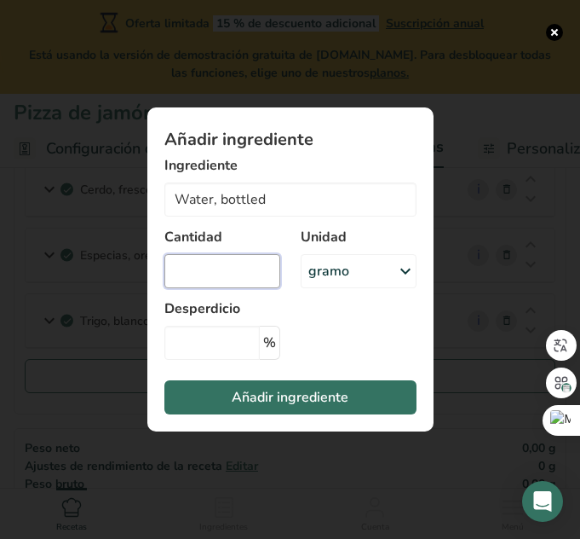
click at [223, 261] on input "Añadir ingrediente modal" at bounding box center [223, 271] width 116 height 34
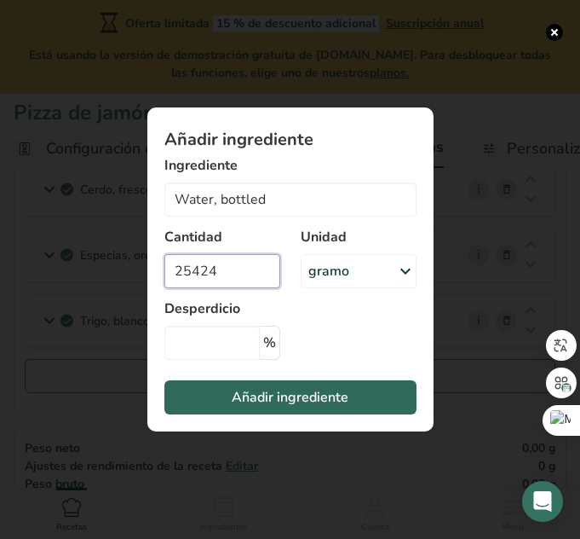
type input "25424"
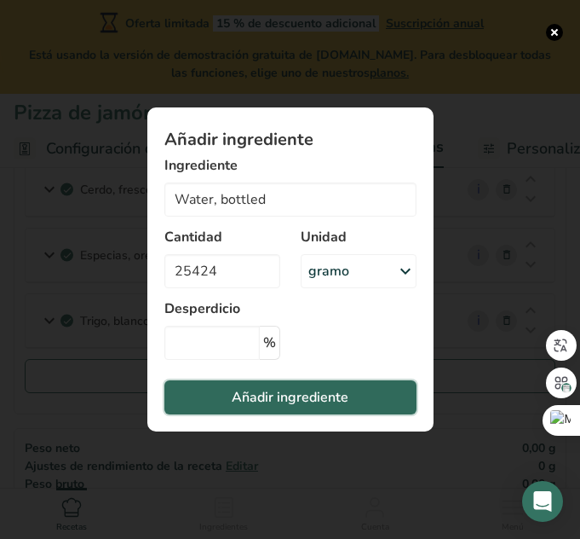
click at [297, 395] on font "Añadir ingrediente" at bounding box center [290, 397] width 117 height 19
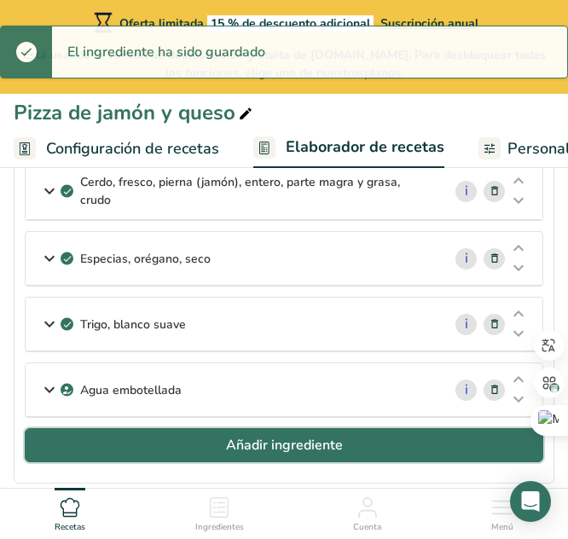
click at [192, 437] on button "Añadir ingrediente" at bounding box center [284, 445] width 518 height 34
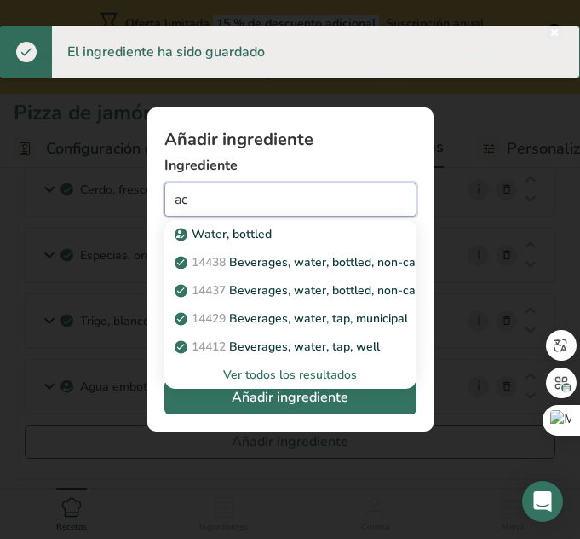
click at [239, 205] on input "ac" at bounding box center [291, 199] width 252 height 34
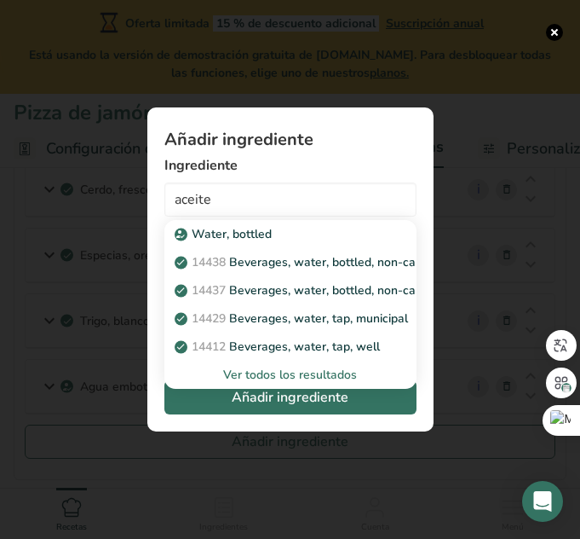
click at [319, 378] on div "Ver todos los resultados" at bounding box center [290, 375] width 225 height 18
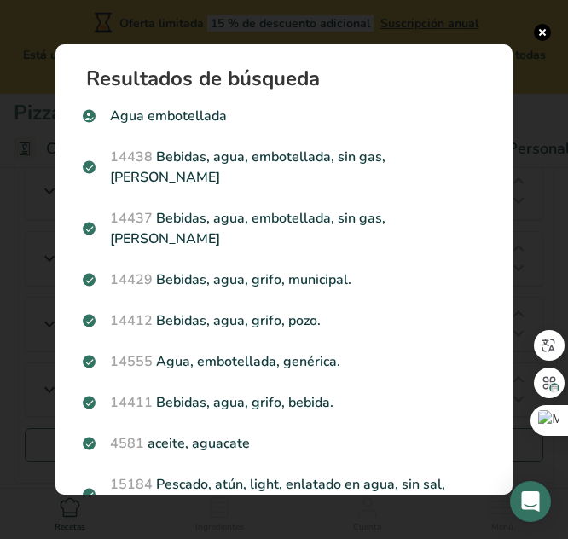
click at [540, 43] on div "Resultados de búsqueda modal" at bounding box center [284, 269] width 568 height 539
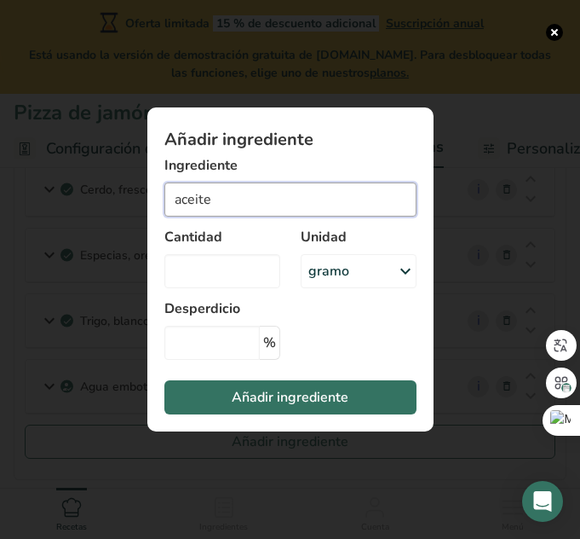
click at [292, 193] on input "aceite" at bounding box center [291, 199] width 252 height 34
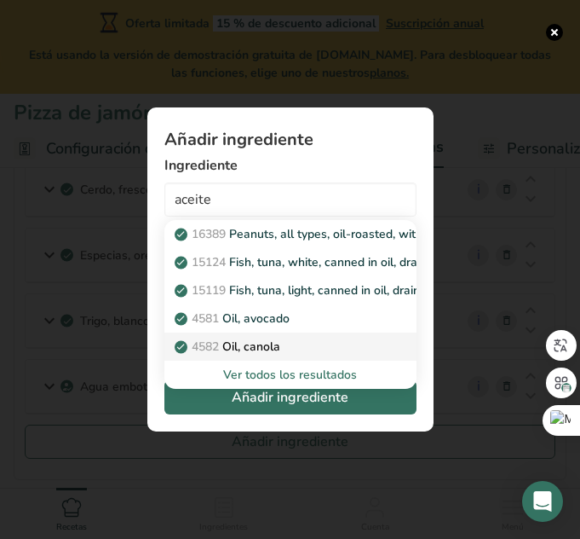
click at [312, 348] on div "4582 Oil, canola" at bounding box center [277, 347] width 198 height 18
type input "Oil, canola"
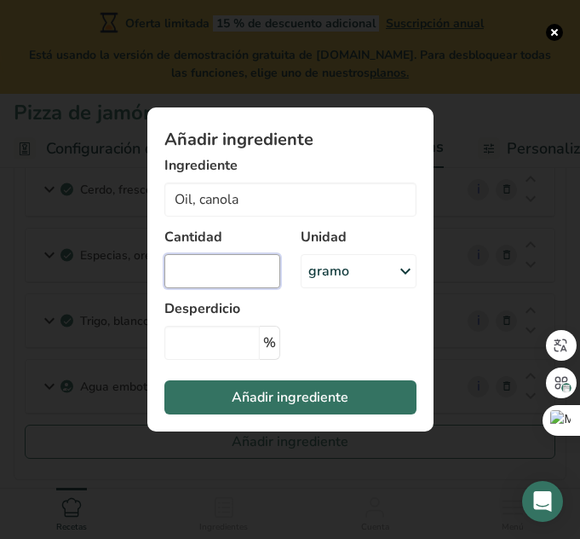
click at [215, 271] on input "Añadir ingrediente modal" at bounding box center [223, 271] width 116 height 34
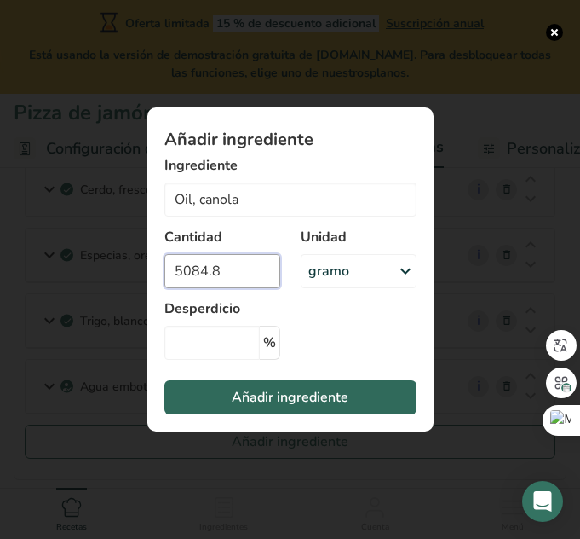
type input "5084.8"
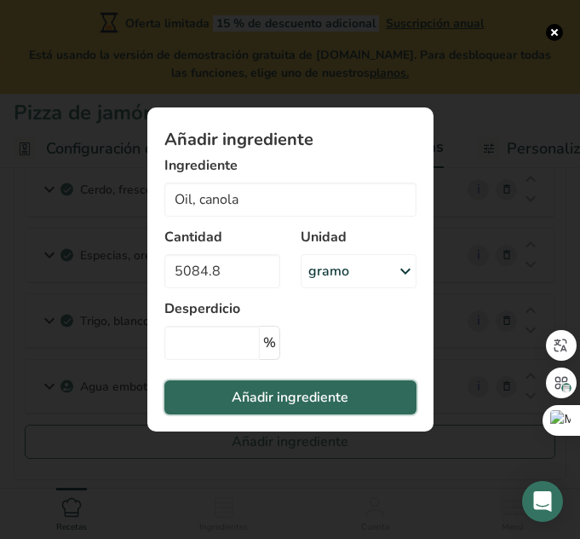
click at [291, 401] on font "Añadir ingrediente" at bounding box center [290, 397] width 117 height 19
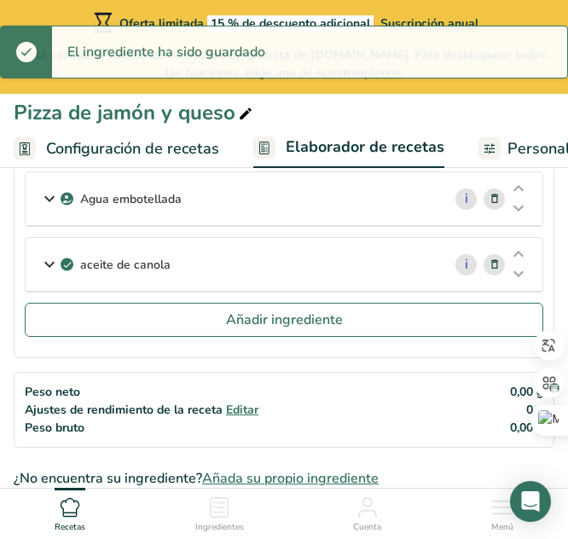
scroll to position [529, 0]
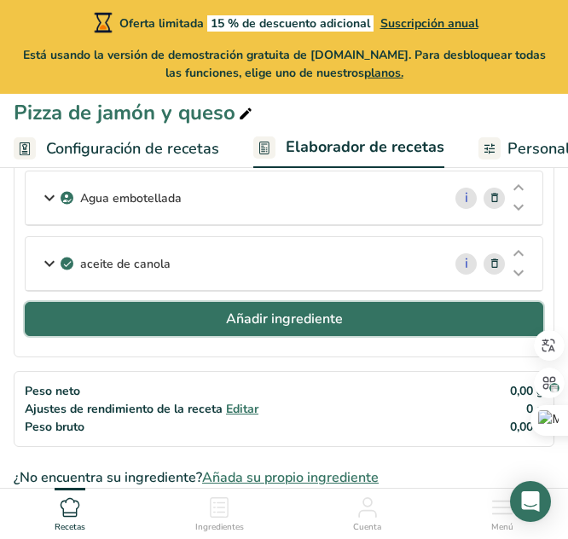
click at [248, 312] on font "Añadir ingrediente" at bounding box center [284, 318] width 117 height 19
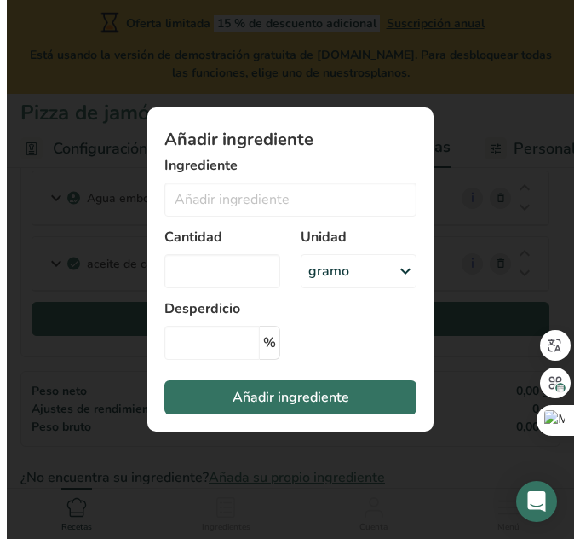
scroll to position [528, 0]
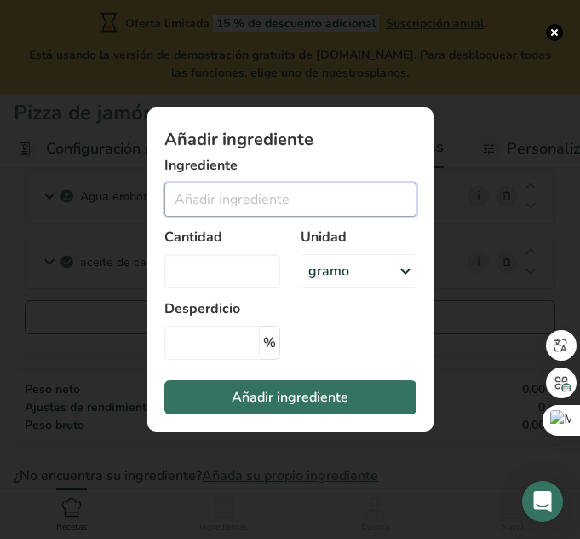
click at [217, 192] on input "Añadir ingrediente modal" at bounding box center [291, 199] width 252 height 34
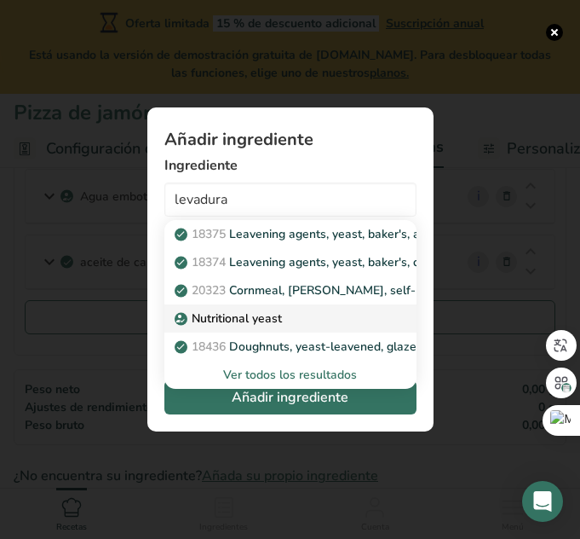
click at [272, 322] on p "Nutritional yeast" at bounding box center [230, 318] width 104 height 18
type input "Nutritional yeast"
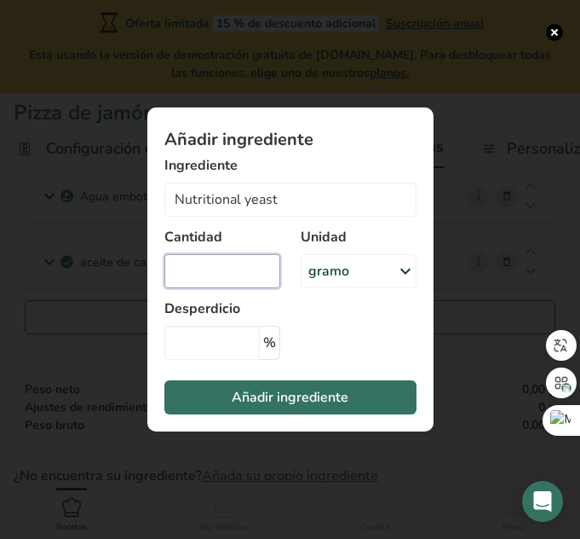
click at [199, 286] on input "Añadir ingrediente modal" at bounding box center [223, 271] width 116 height 34
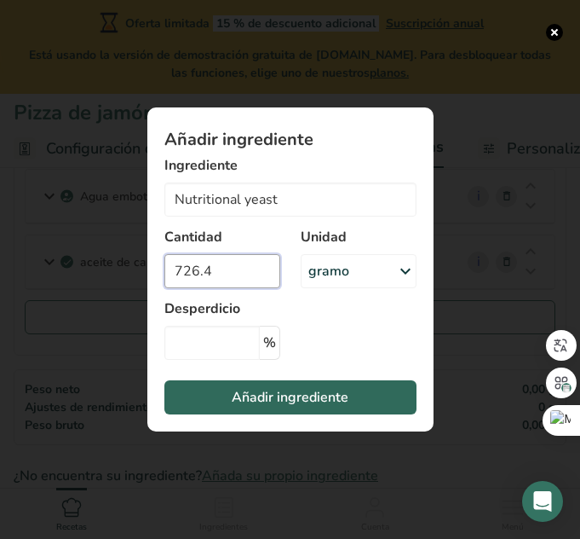
type input "726.4"
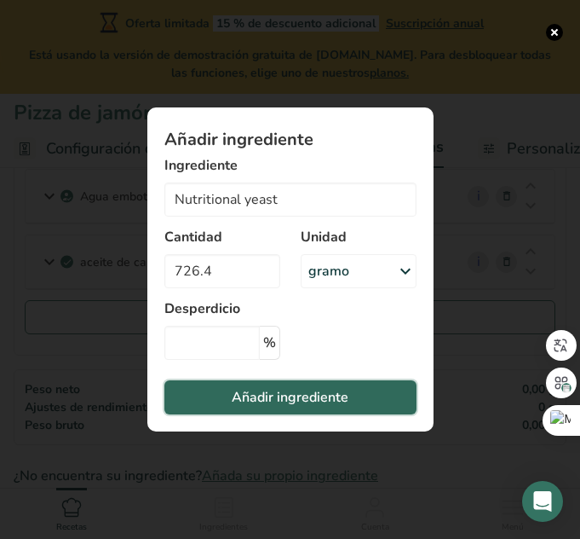
click at [279, 396] on font "Añadir ingrediente" at bounding box center [290, 397] width 117 height 19
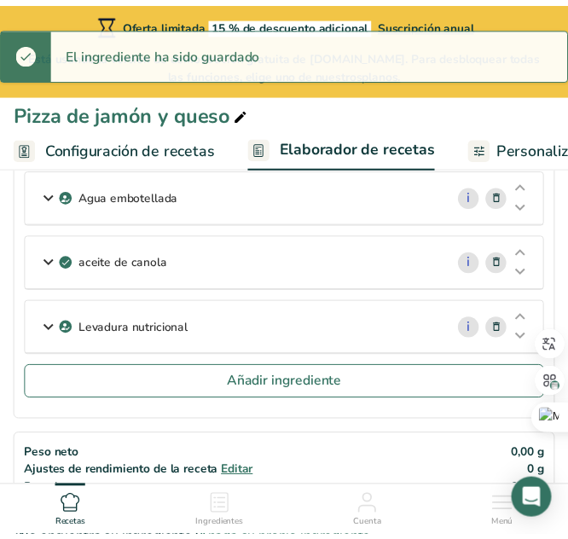
scroll to position [529, 0]
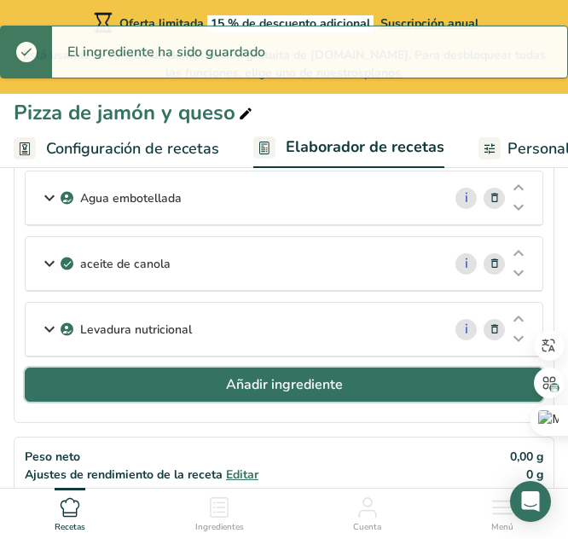
click at [205, 389] on button "Añadir ingrediente" at bounding box center [284, 384] width 518 height 34
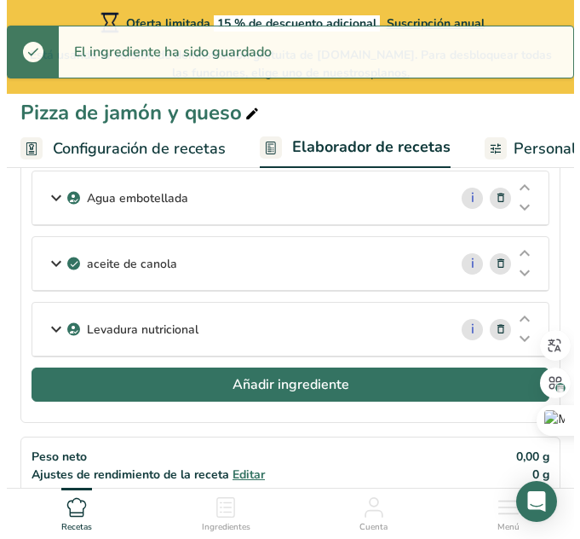
scroll to position [528, 0]
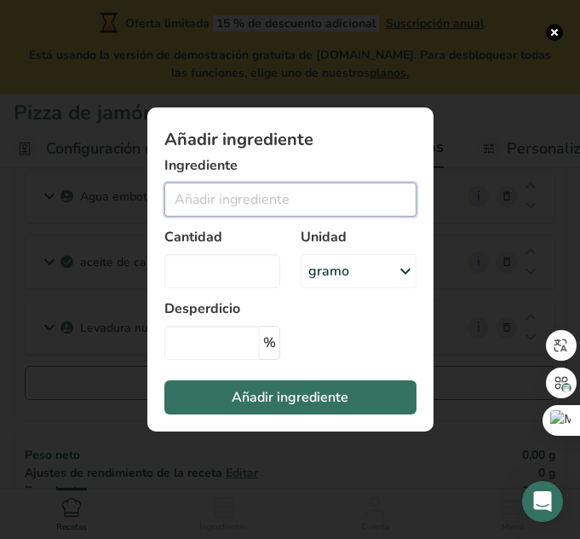
click at [220, 211] on input "Añadir ingrediente modal" at bounding box center [291, 199] width 252 height 34
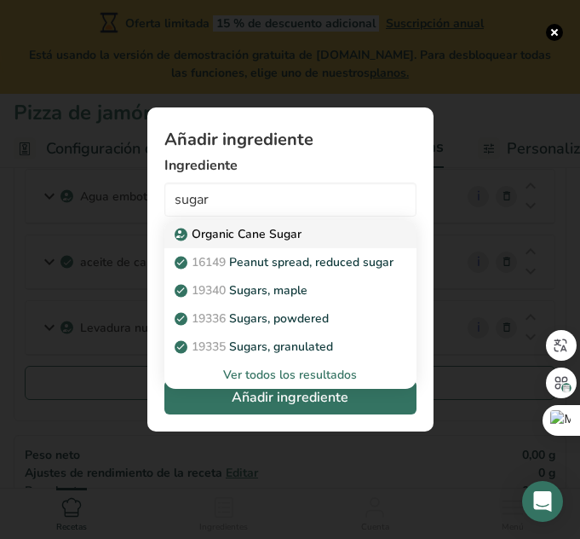
click at [234, 229] on p "Organic Cane Sugar" at bounding box center [240, 234] width 124 height 18
type input "Organic Cane Sugar"
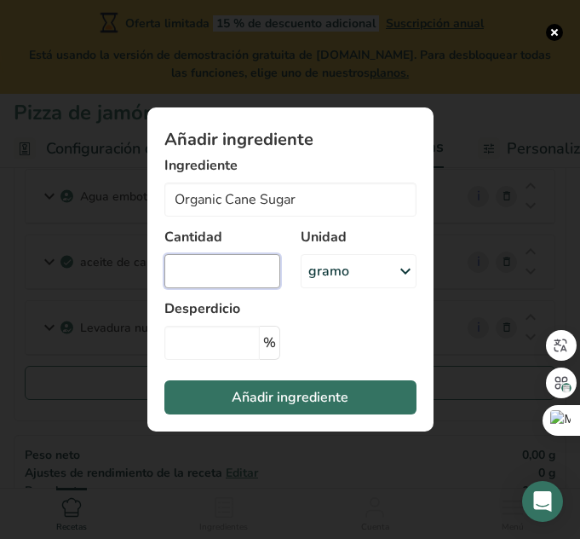
click at [237, 278] on input "Añadir ingrediente modal" at bounding box center [223, 271] width 116 height 34
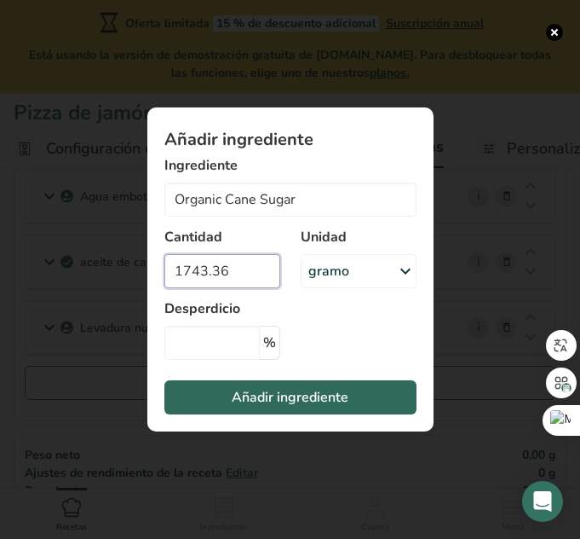
type input "1743.36"
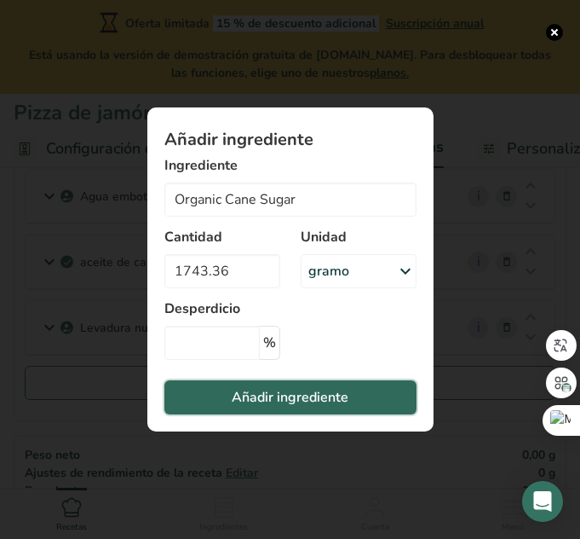
click at [313, 394] on font "Añadir ingrediente" at bounding box center [290, 397] width 117 height 19
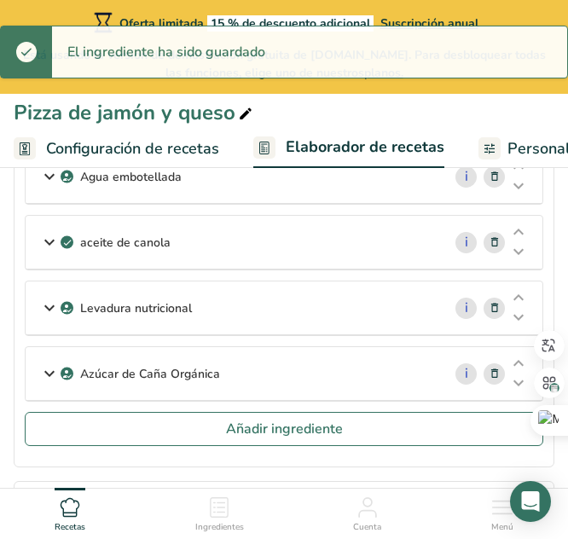
scroll to position [551, 0]
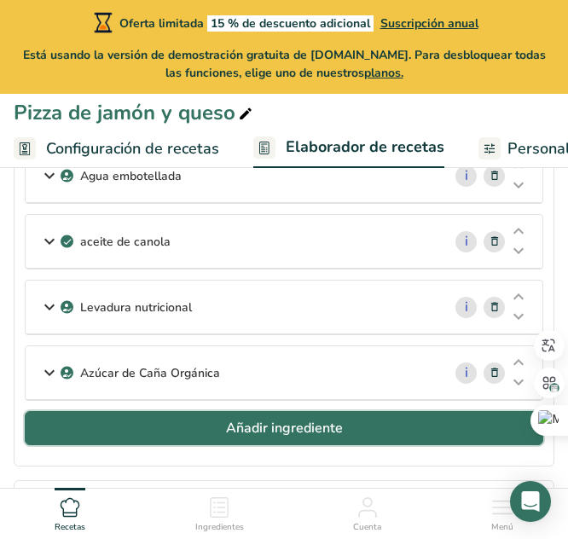
click at [154, 430] on button "Añadir ingrediente" at bounding box center [284, 428] width 518 height 34
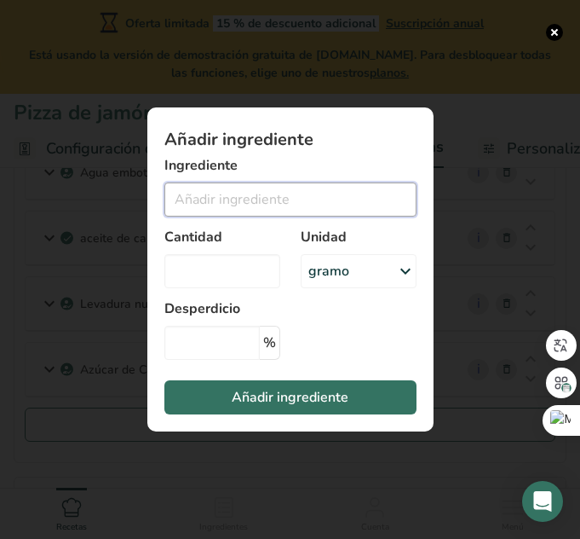
click at [261, 207] on input "Añadir ingrediente modal" at bounding box center [291, 199] width 252 height 34
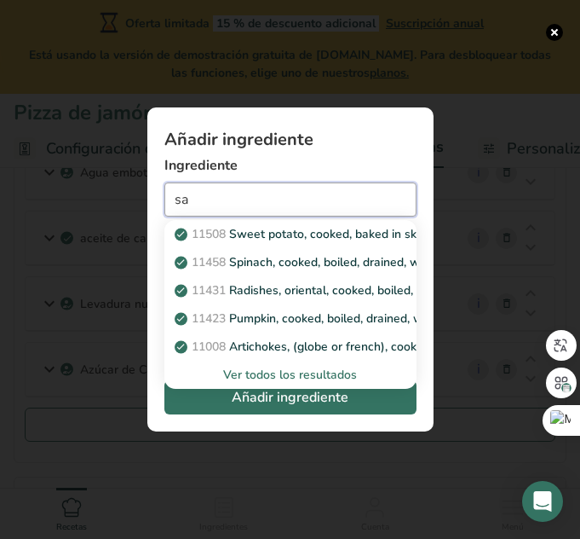
type input "s"
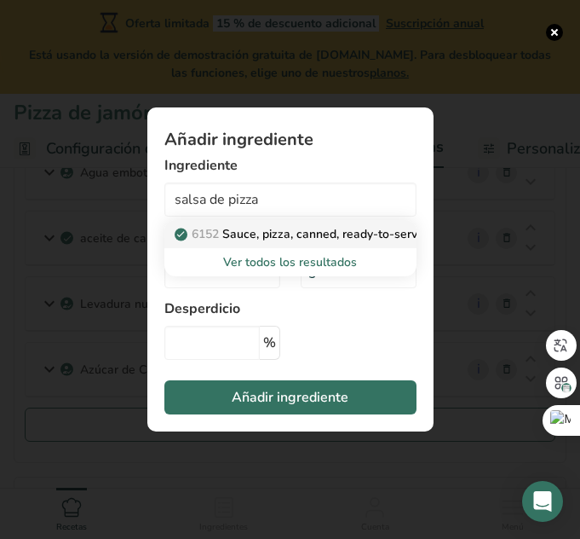
click at [284, 234] on p "6152 Sauce, pizza, canned, ready-to-serve" at bounding box center [301, 234] width 246 height 18
type input "Sauce, pizza, canned, ready-to-serve"
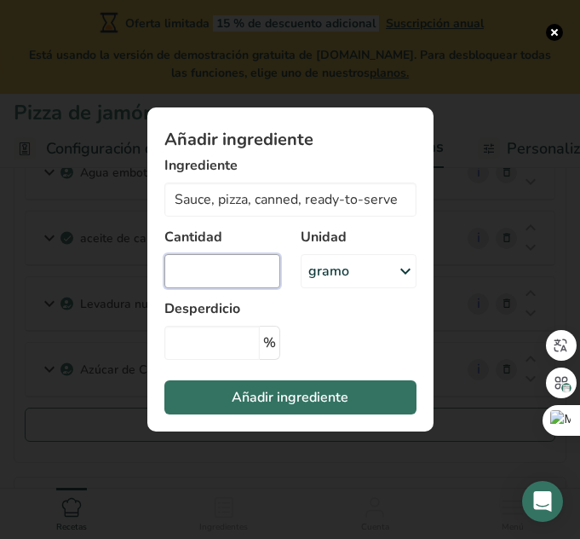
click at [223, 280] on input "Añadir ingrediente modal" at bounding box center [223, 271] width 116 height 34
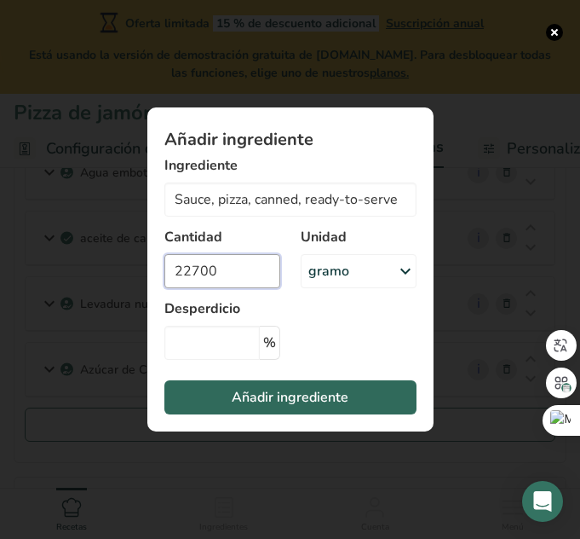
type input "22700"
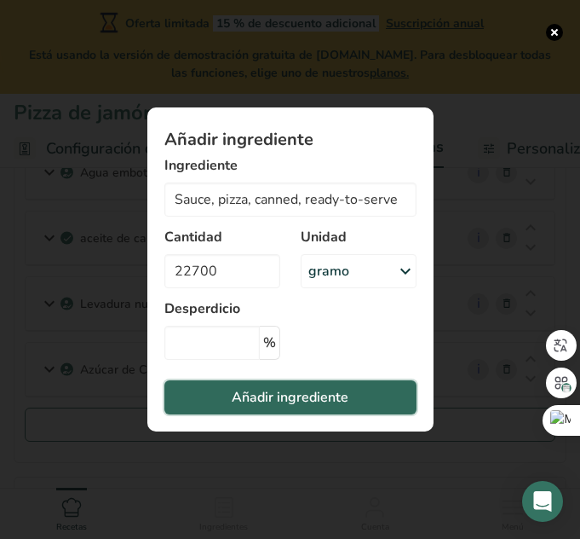
click at [265, 402] on font "Añadir ingrediente" at bounding box center [290, 397] width 117 height 19
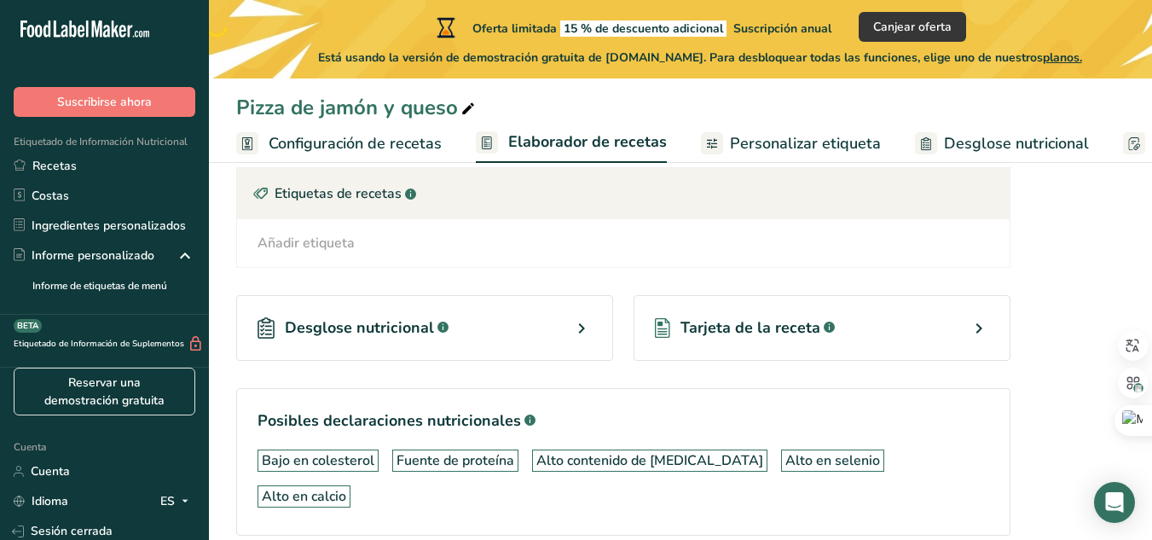
scroll to position [1026, 0]
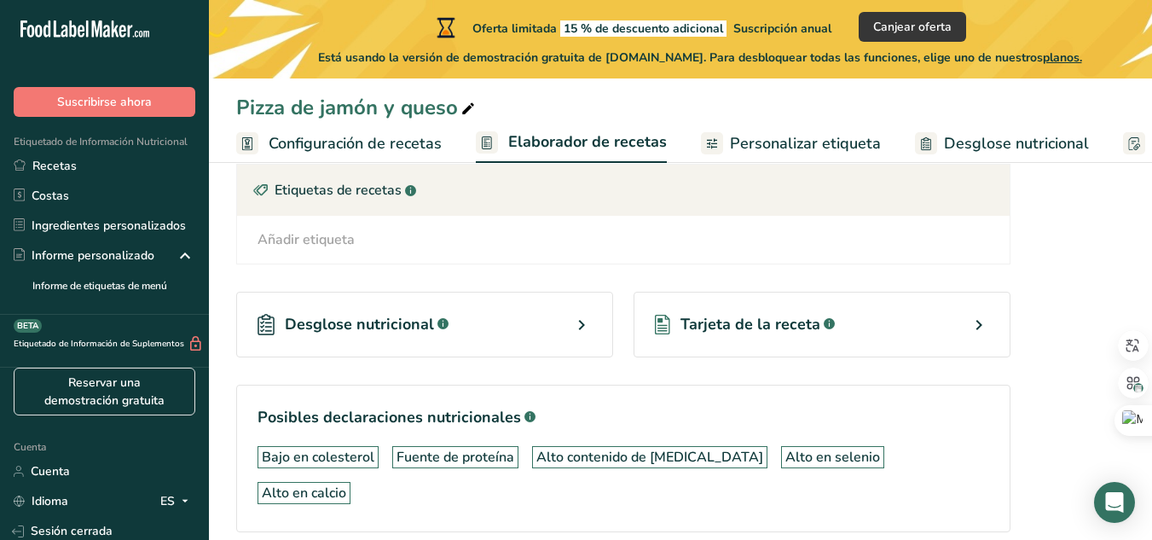
click at [551, 348] on div "Desglose nutricional .a-a{fill:#347362;}.b-a{fill:#fff;}" at bounding box center [424, 325] width 377 height 66
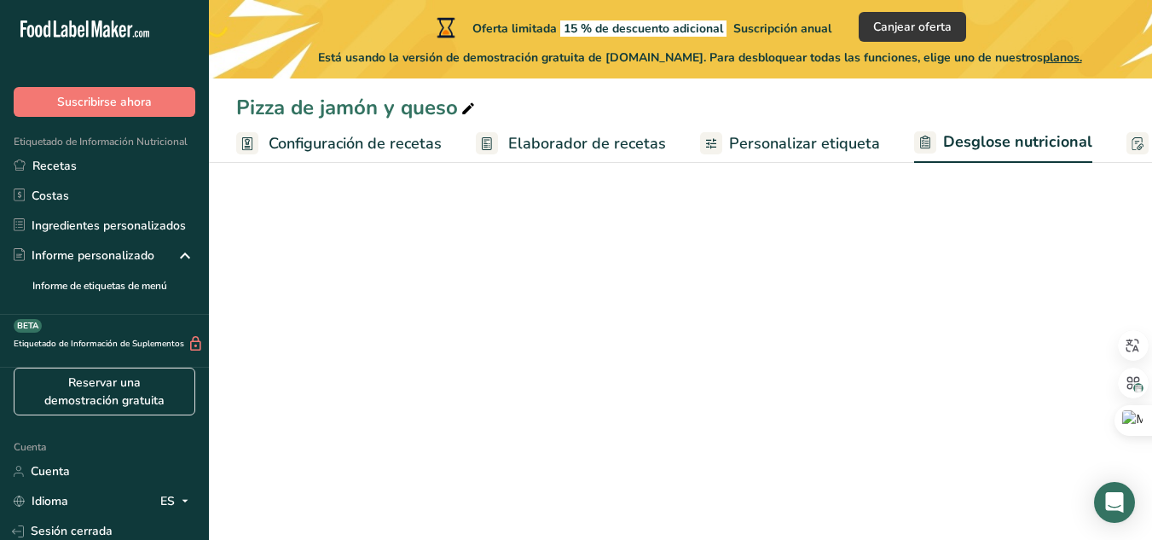
select select "Calories"
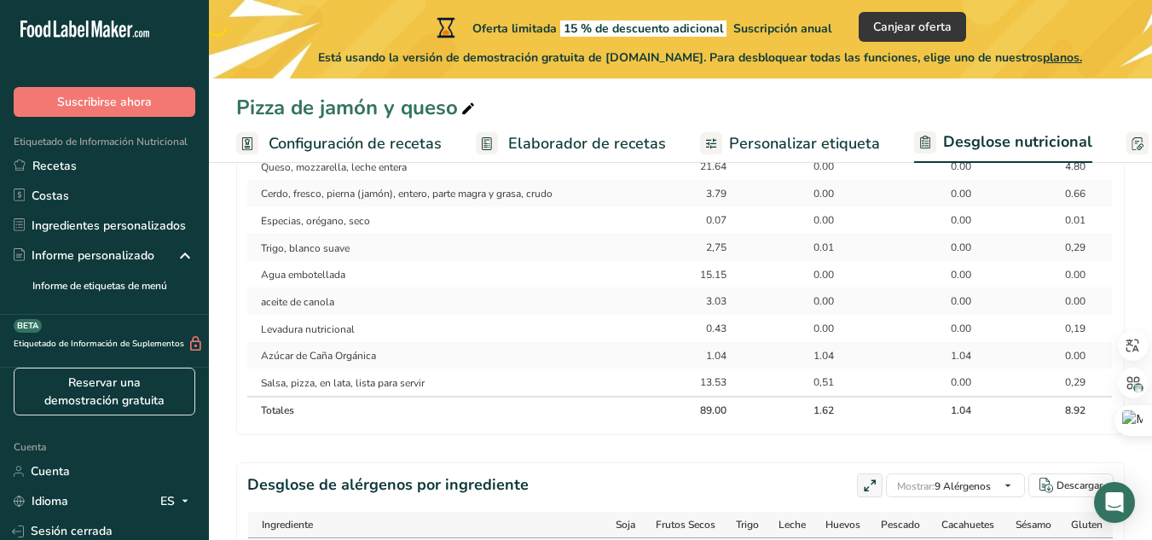
scroll to position [1017, 0]
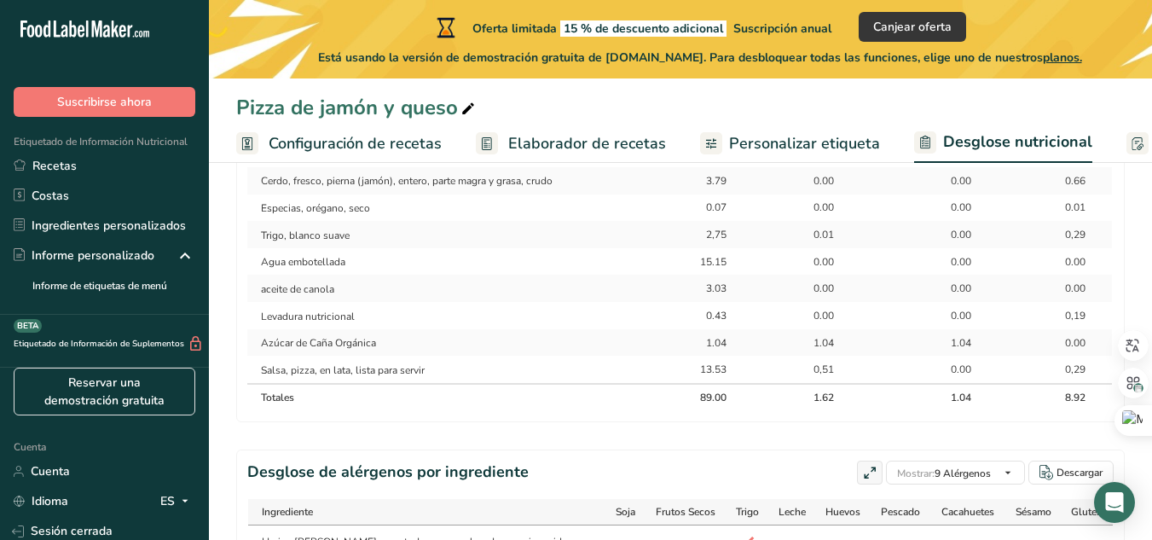
drag, startPoint x: 508, startPoint y: 424, endPoint x: 562, endPoint y: 442, distance: 56.3
click at [562, 442] on div "Por tamaño de porción Por 100g [GEOGRAPHIC_DATA] Calorías totales Carbohidratos…" at bounding box center [680, 10] width 888 height 1667
click at [749, 288] on div "0.00" at bounding box center [811, 287] width 125 height 15
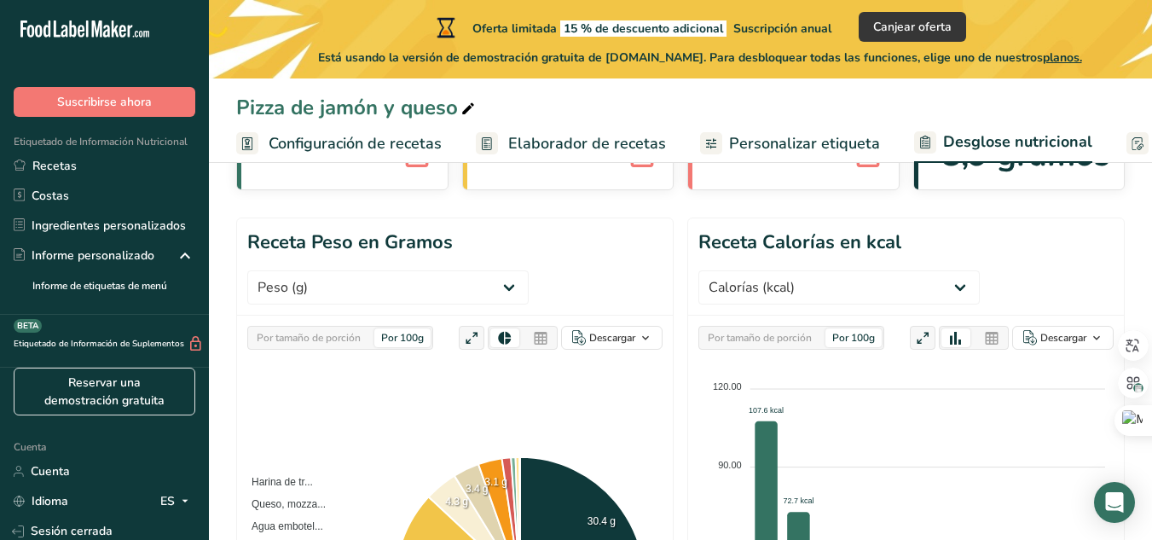
scroll to position [0, 0]
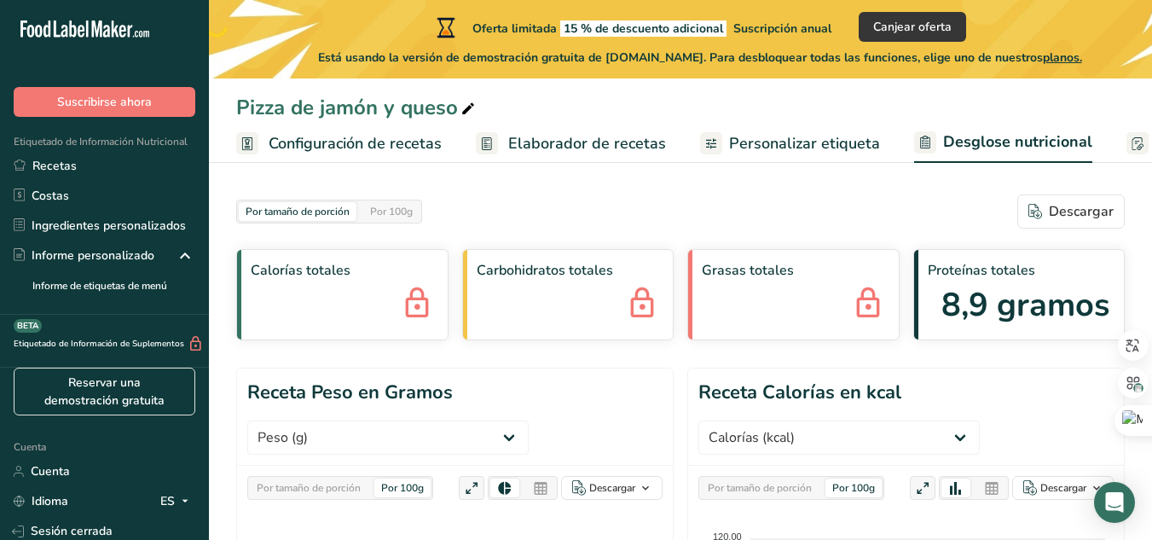
click at [771, 211] on div "Por tamaño de porción Por 100g [GEOGRAPHIC_DATA]" at bounding box center [680, 211] width 888 height 34
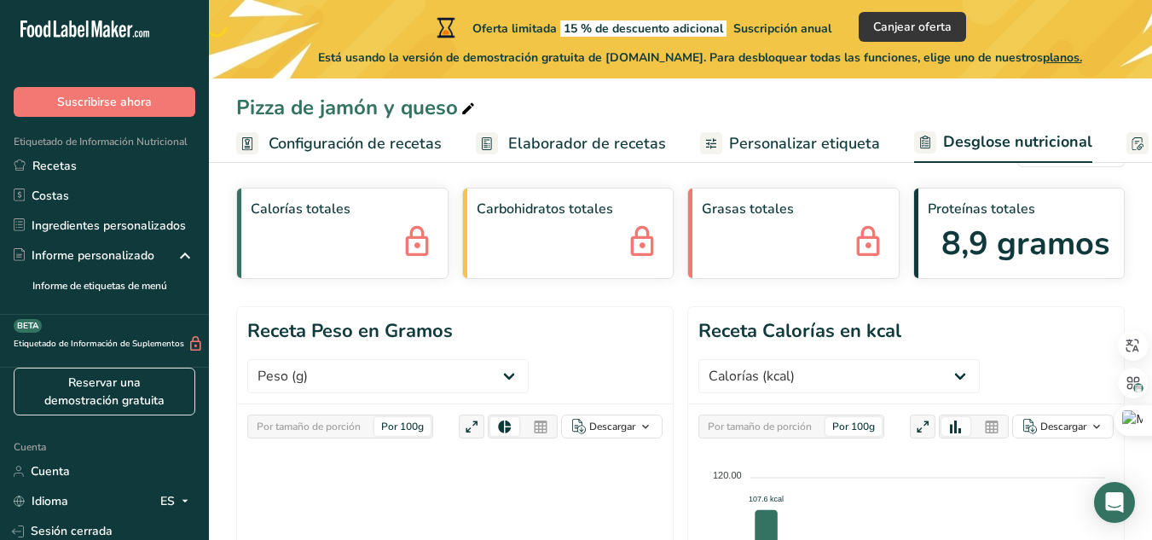
scroll to position [60, 0]
click at [747, 144] on font "Personalizar etiqueta" at bounding box center [804, 143] width 151 height 20
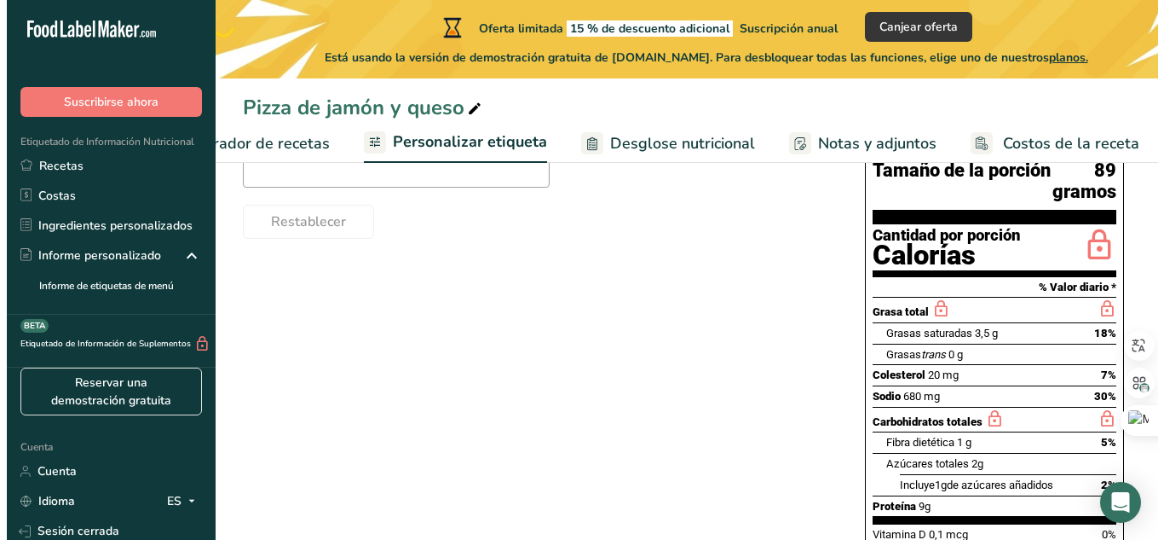
scroll to position [335, 0]
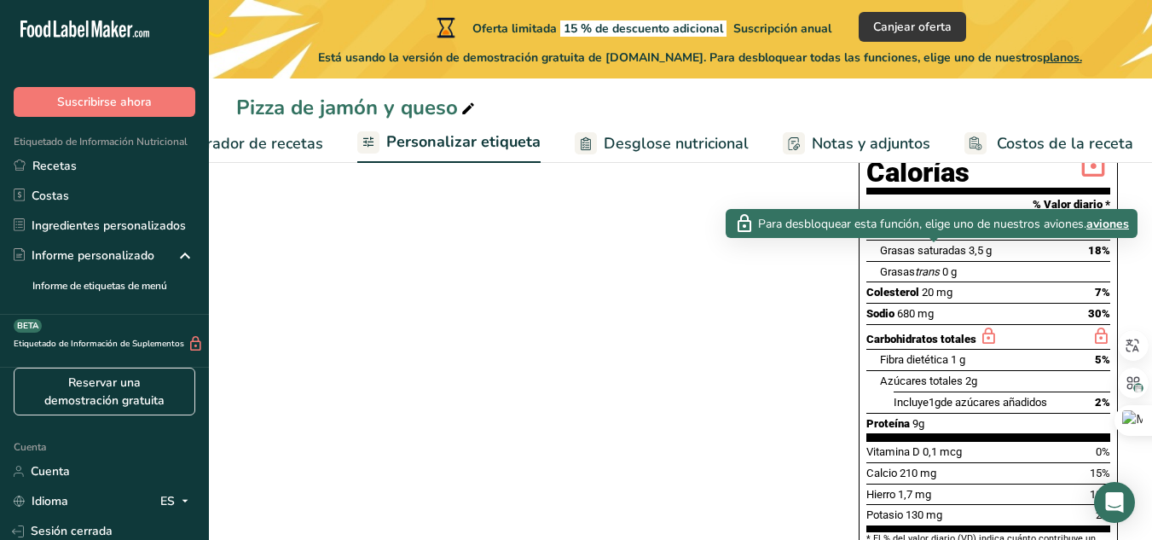
click at [931, 237] on icon at bounding box center [934, 226] width 19 height 21
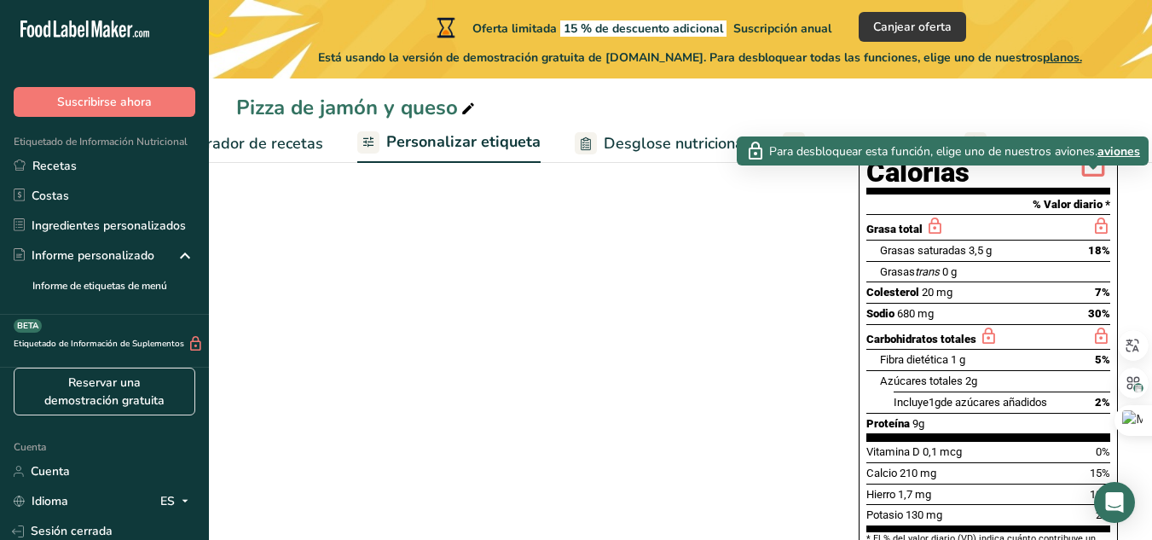
click at [1117, 159] on span "aviones" at bounding box center [1118, 151] width 43 height 18
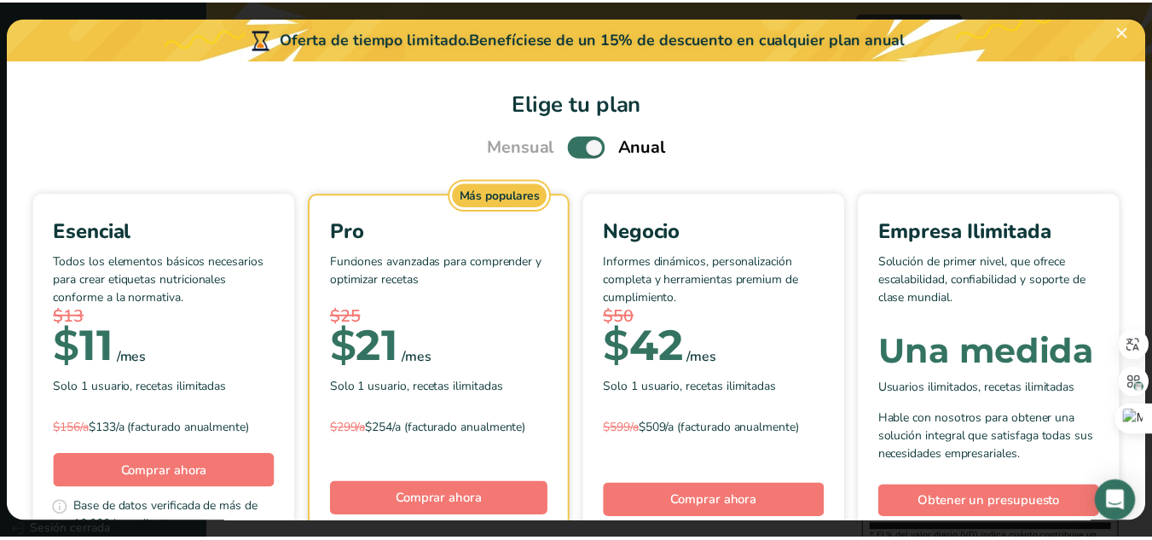
scroll to position [1, 0]
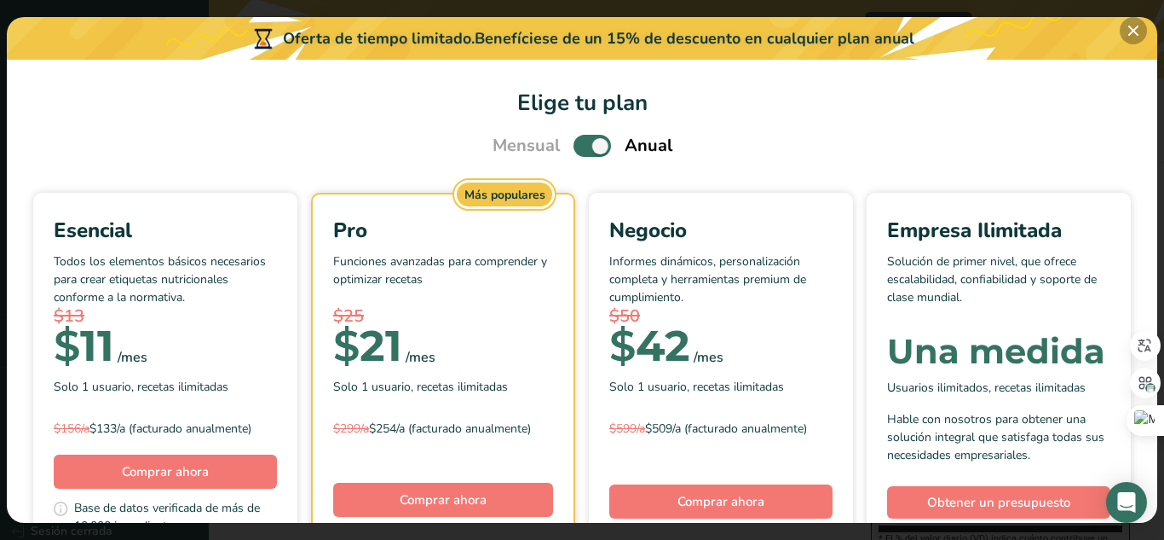
click at [1135, 35] on button "Elige tu plan de precios modal" at bounding box center [1133, 30] width 27 height 27
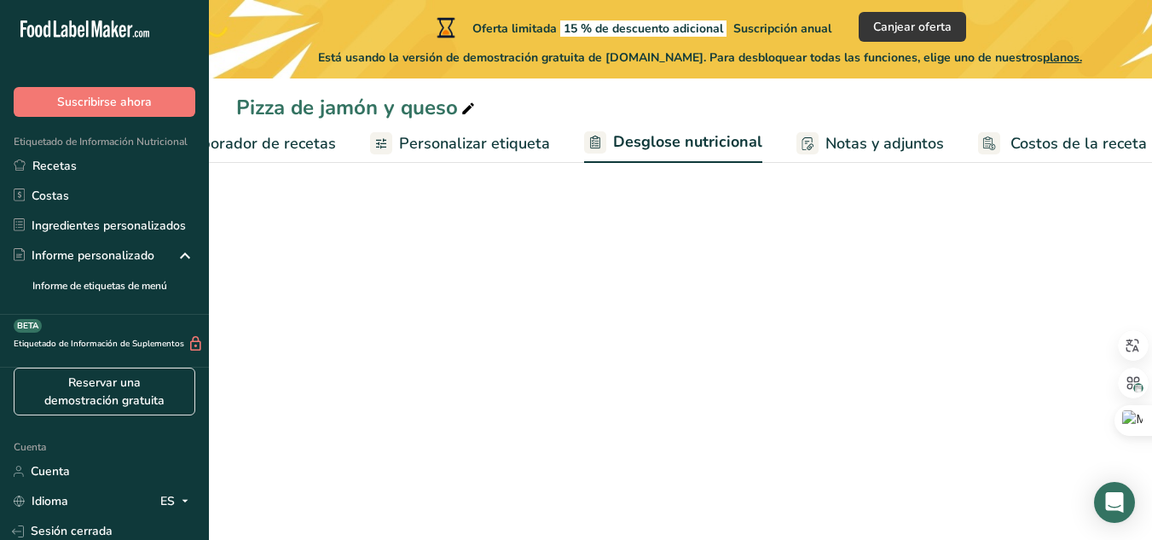
select select "Calories"
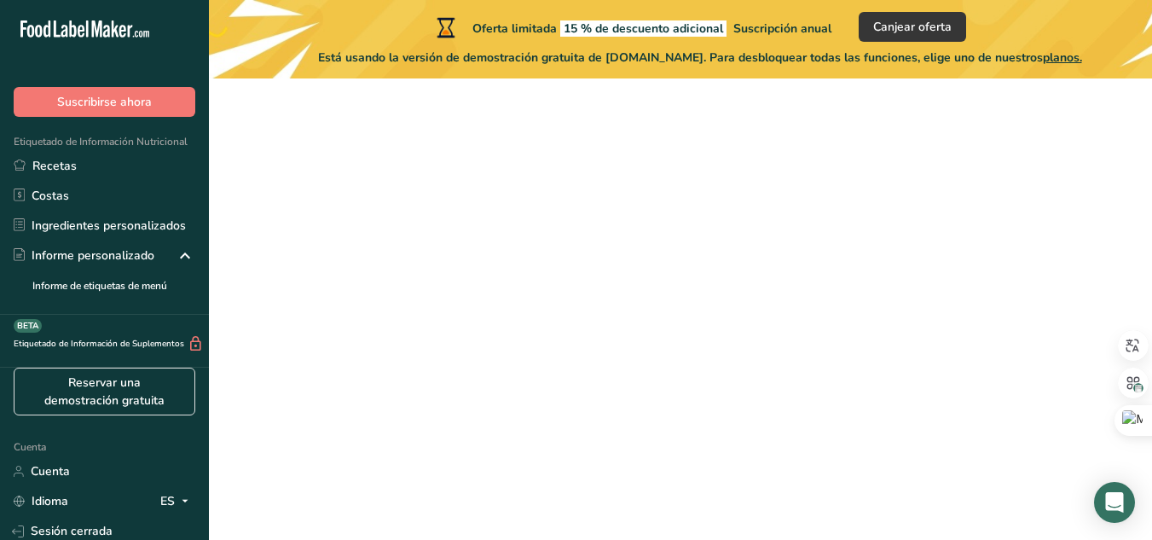
scroll to position [237, 0]
